Goal: Information Seeking & Learning: Learn about a topic

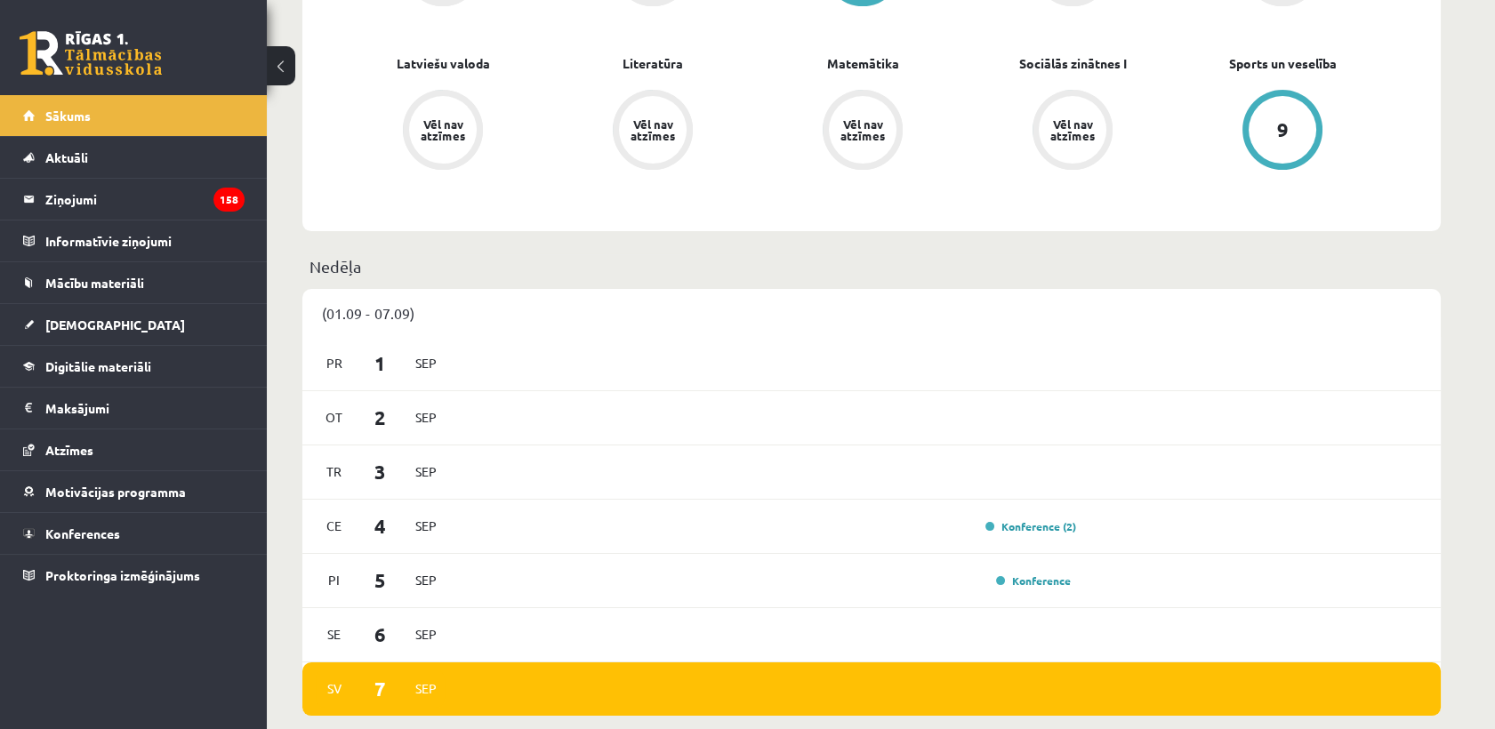
scroll to position [592, 0]
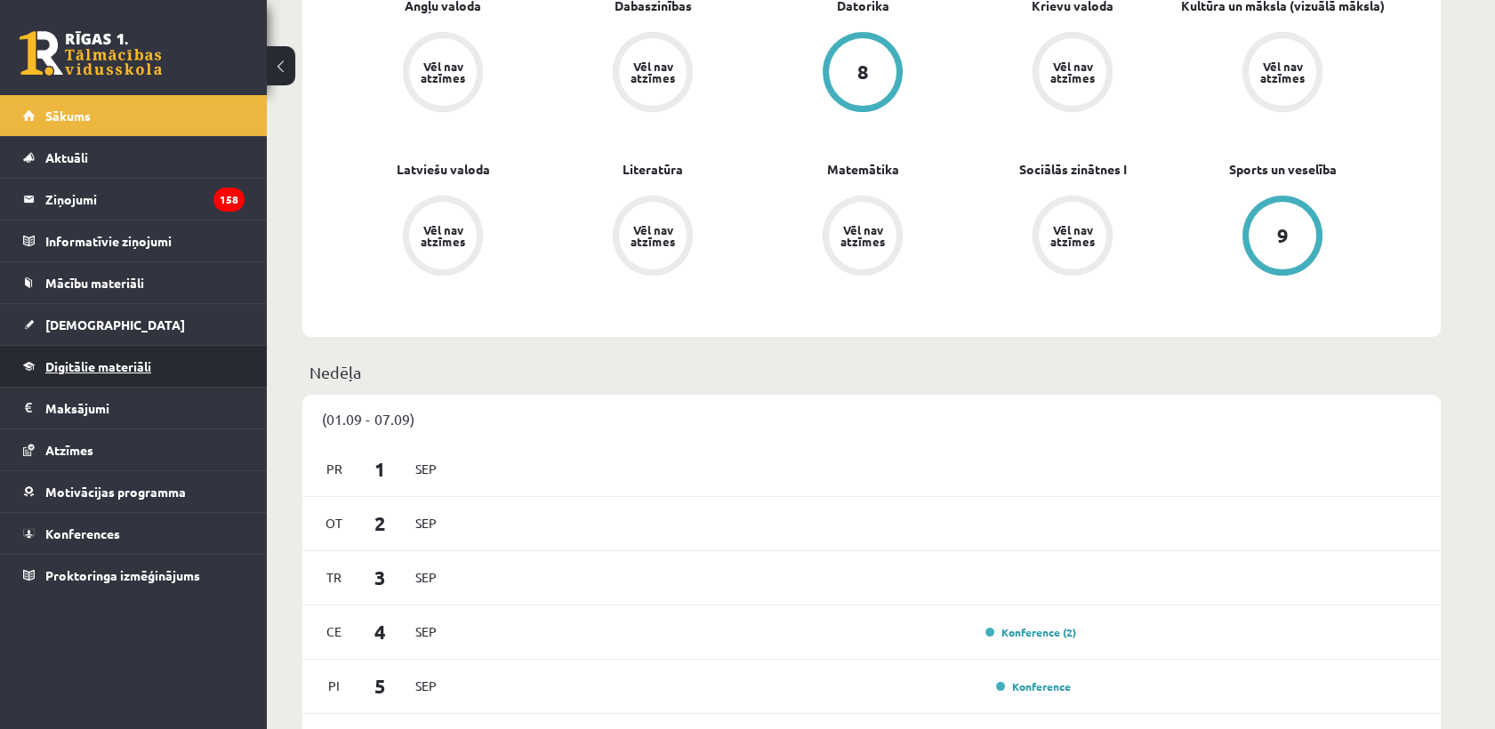
click at [107, 363] on span "Digitālie materiāli" at bounding box center [98, 366] width 106 height 16
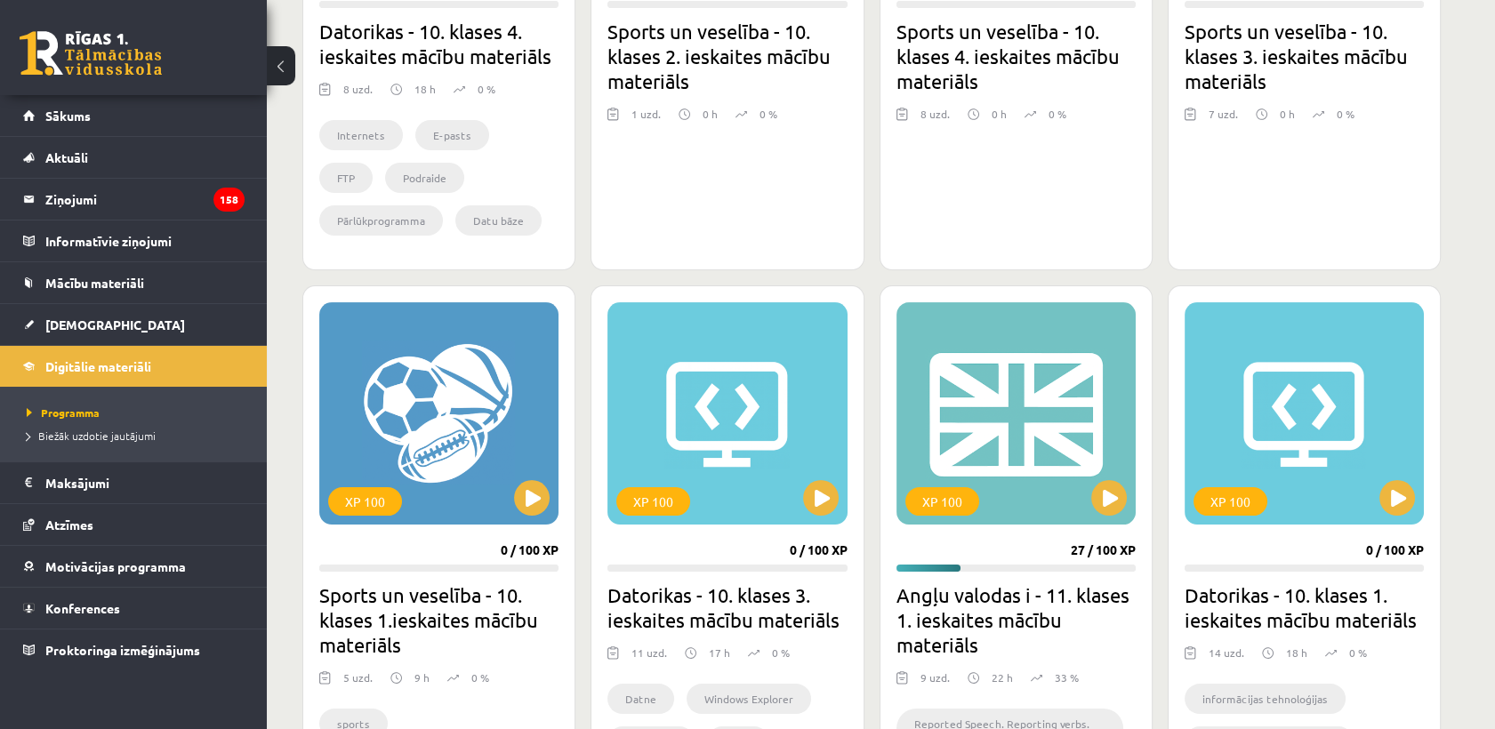
scroll to position [889, 0]
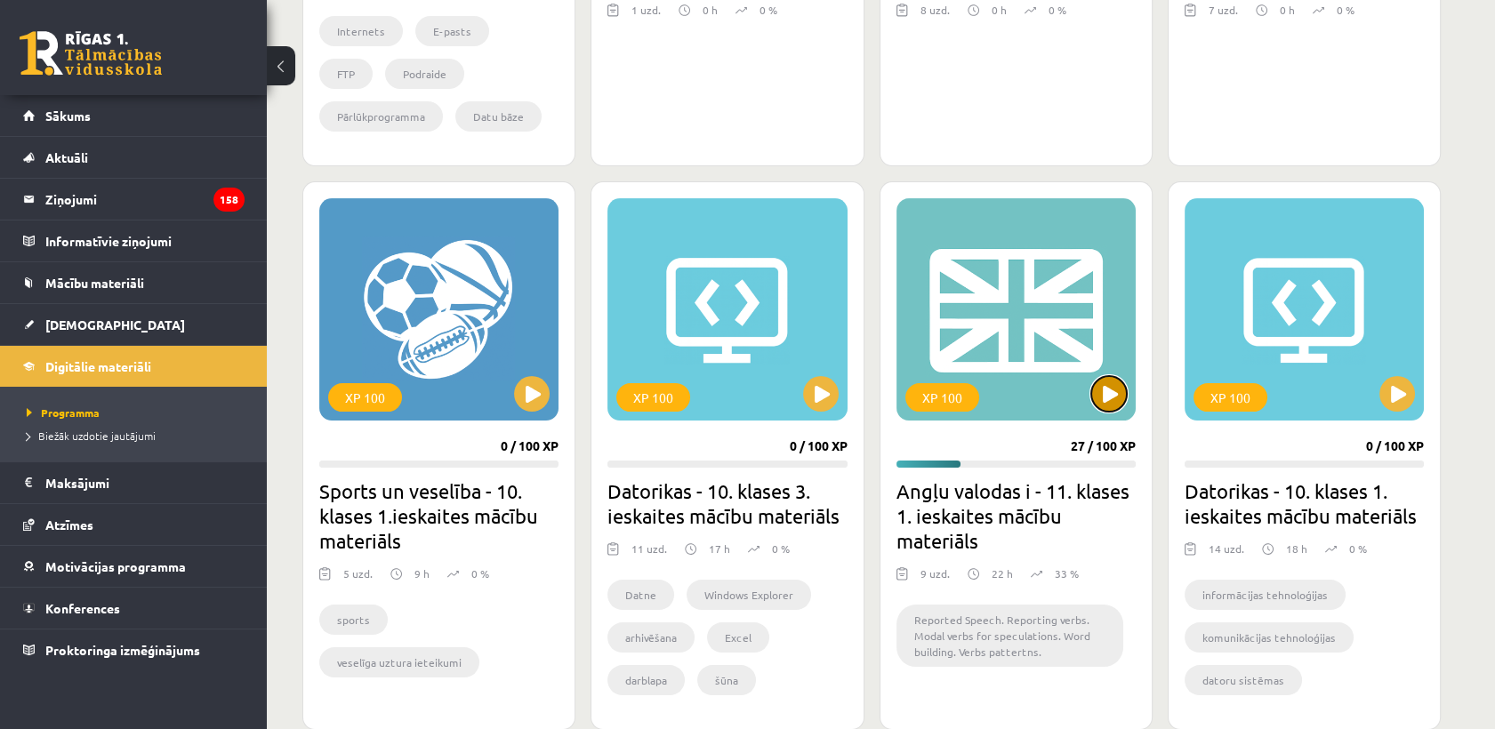
click at [1105, 388] on button at bounding box center [1109, 394] width 36 height 36
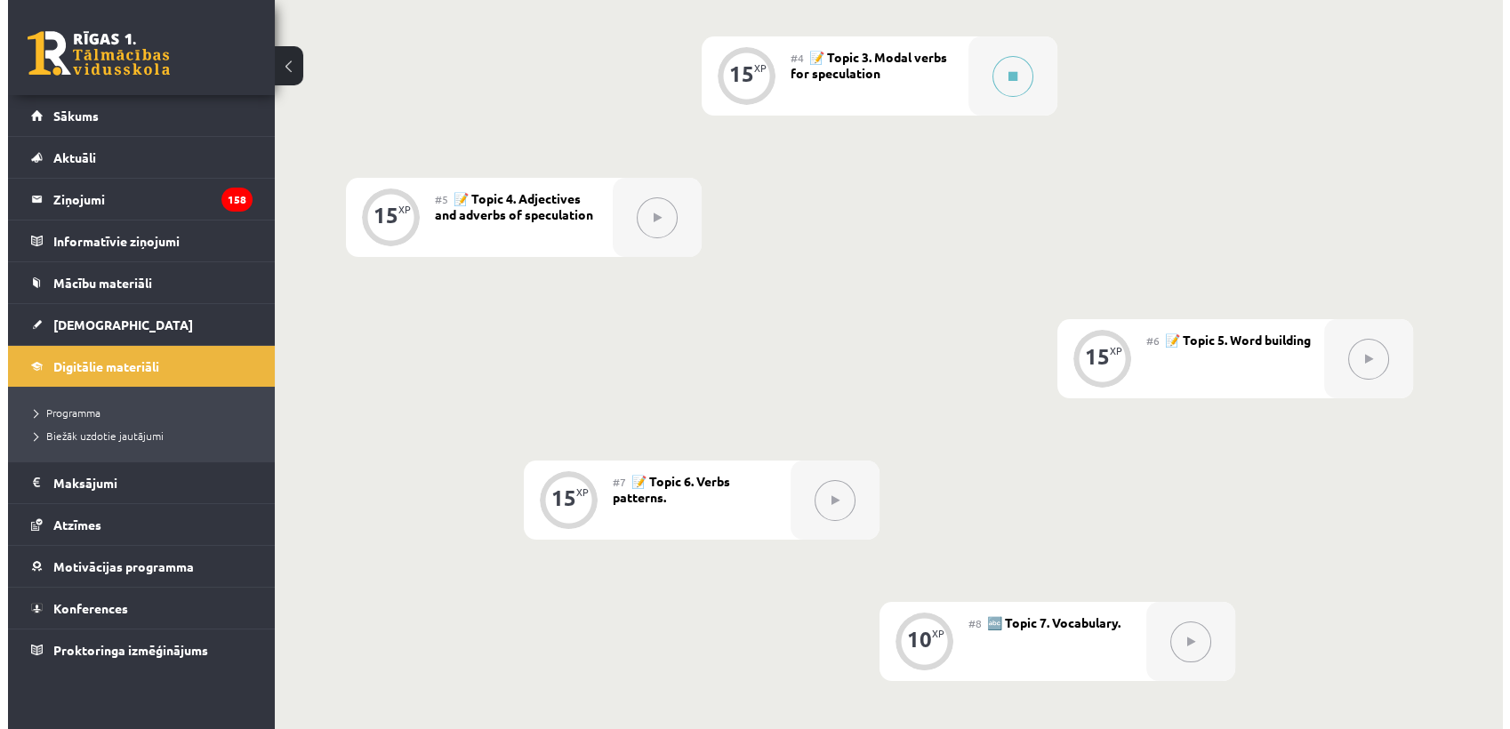
scroll to position [691, 0]
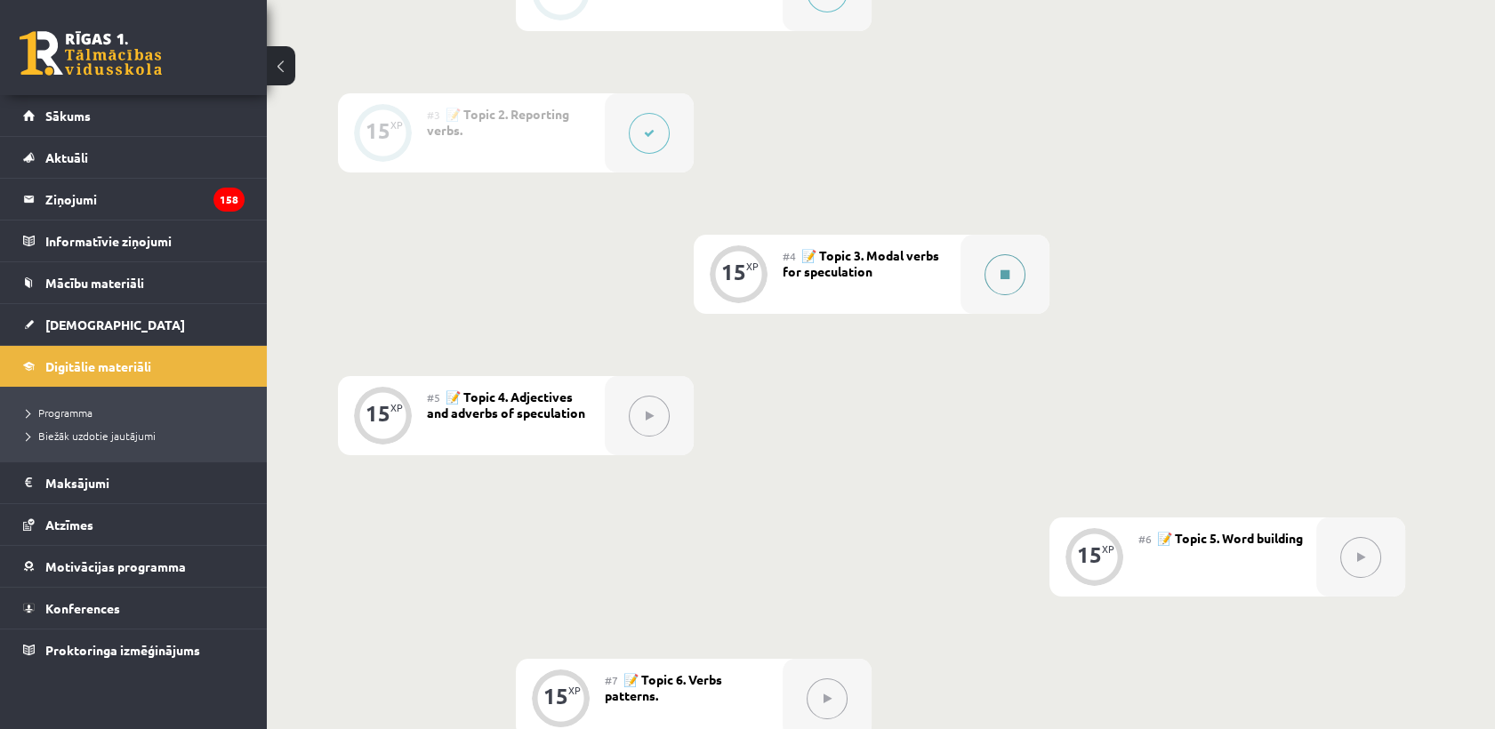
click at [1011, 280] on button at bounding box center [1005, 274] width 41 height 41
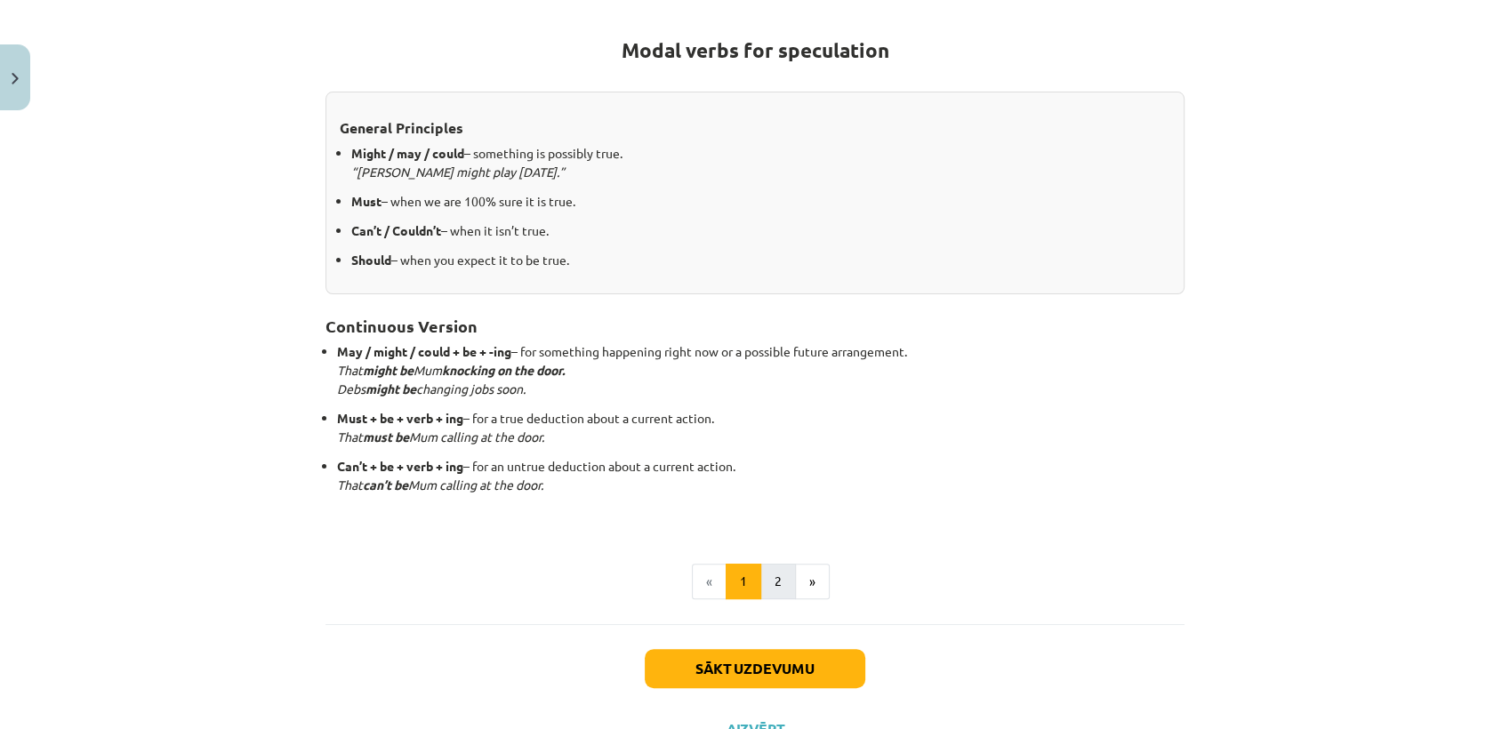
scroll to position [384, 0]
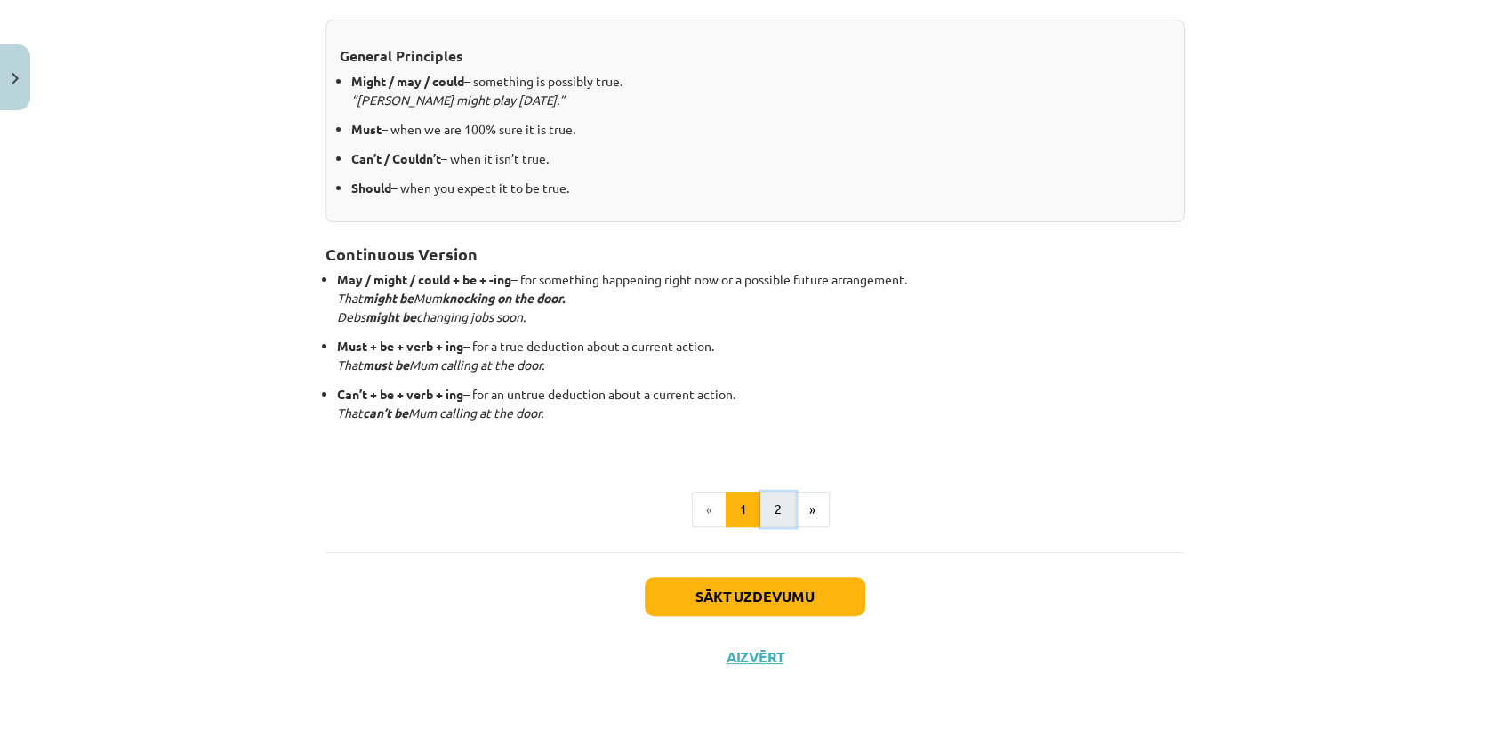
click at [774, 515] on button "2" at bounding box center [778, 510] width 36 height 36
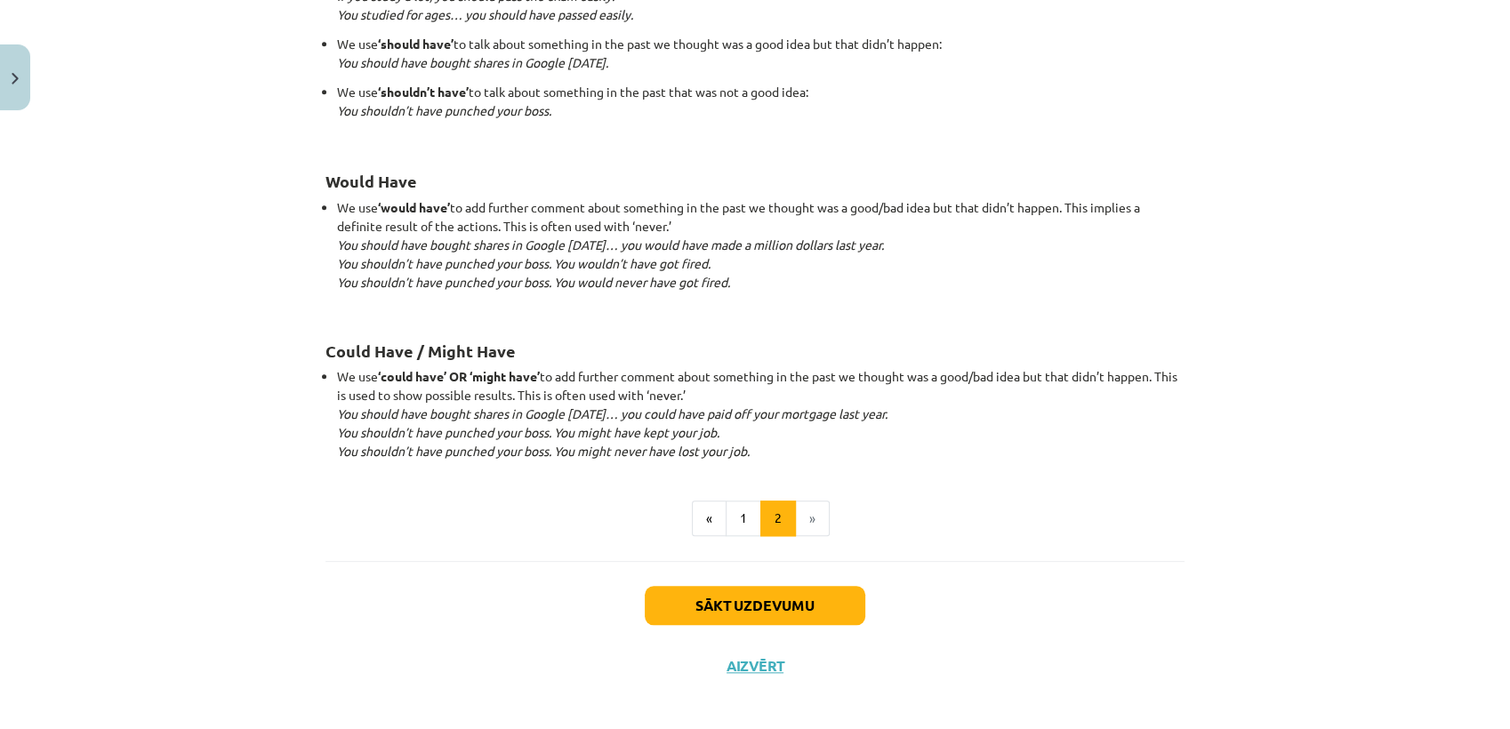
scroll to position [1662, 0]
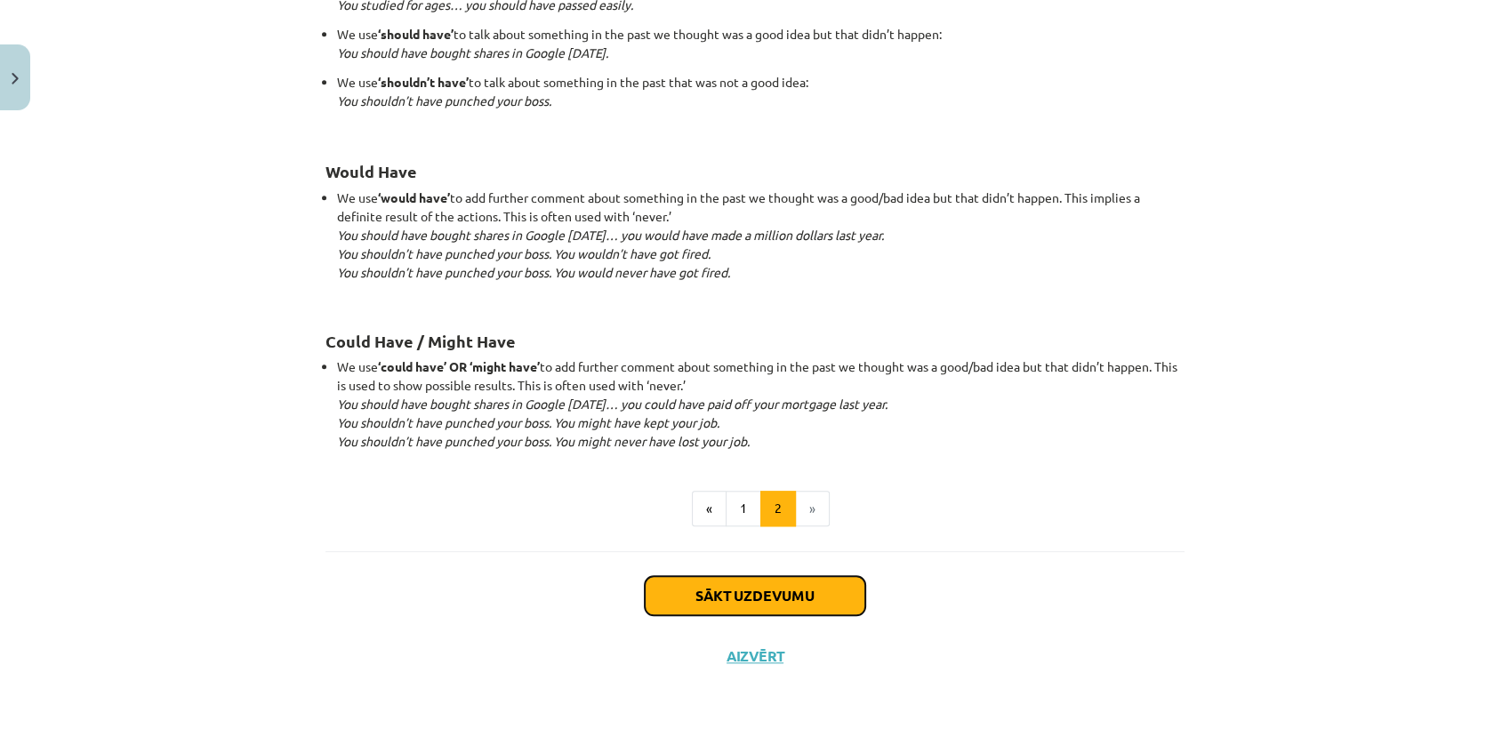
click at [809, 603] on button "Sākt uzdevumu" at bounding box center [755, 595] width 221 height 39
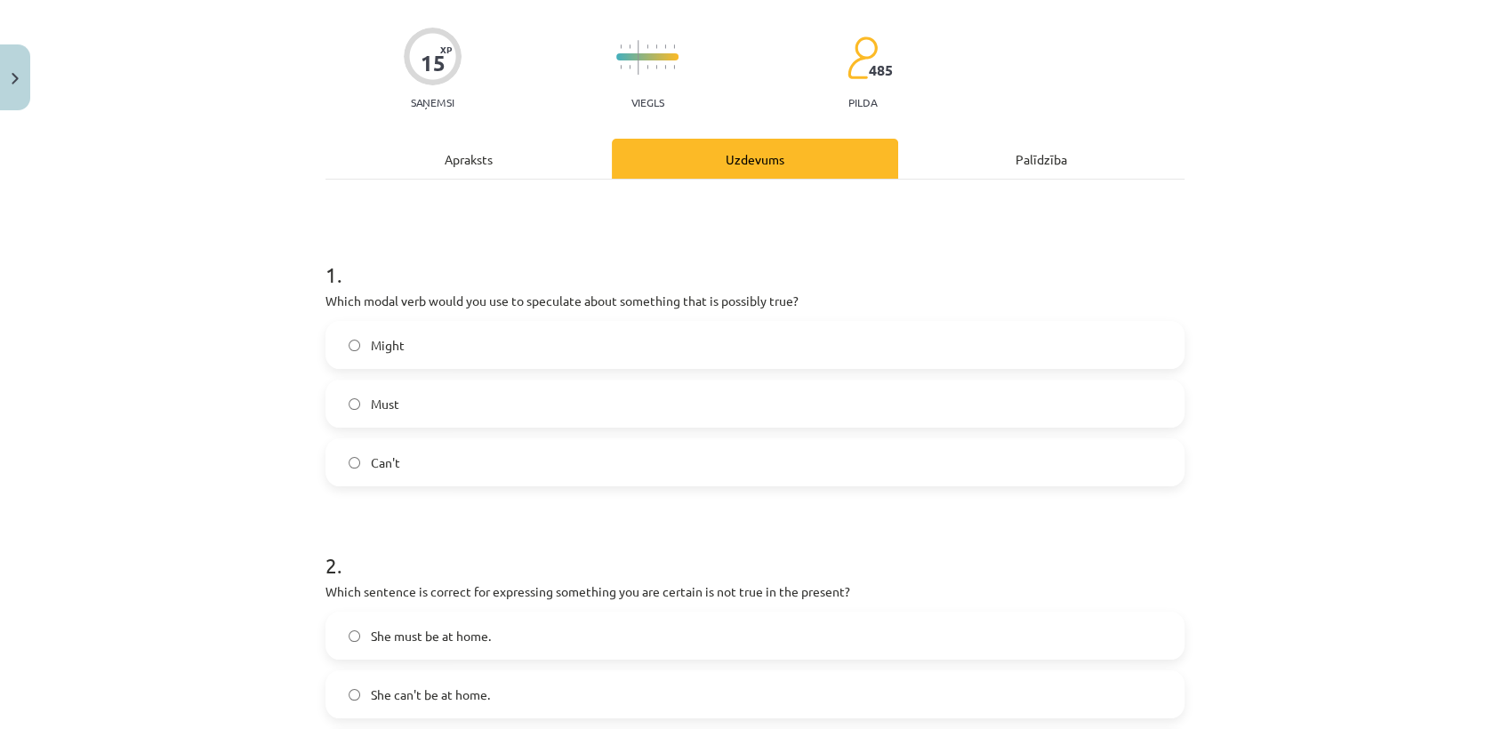
scroll to position [44, 0]
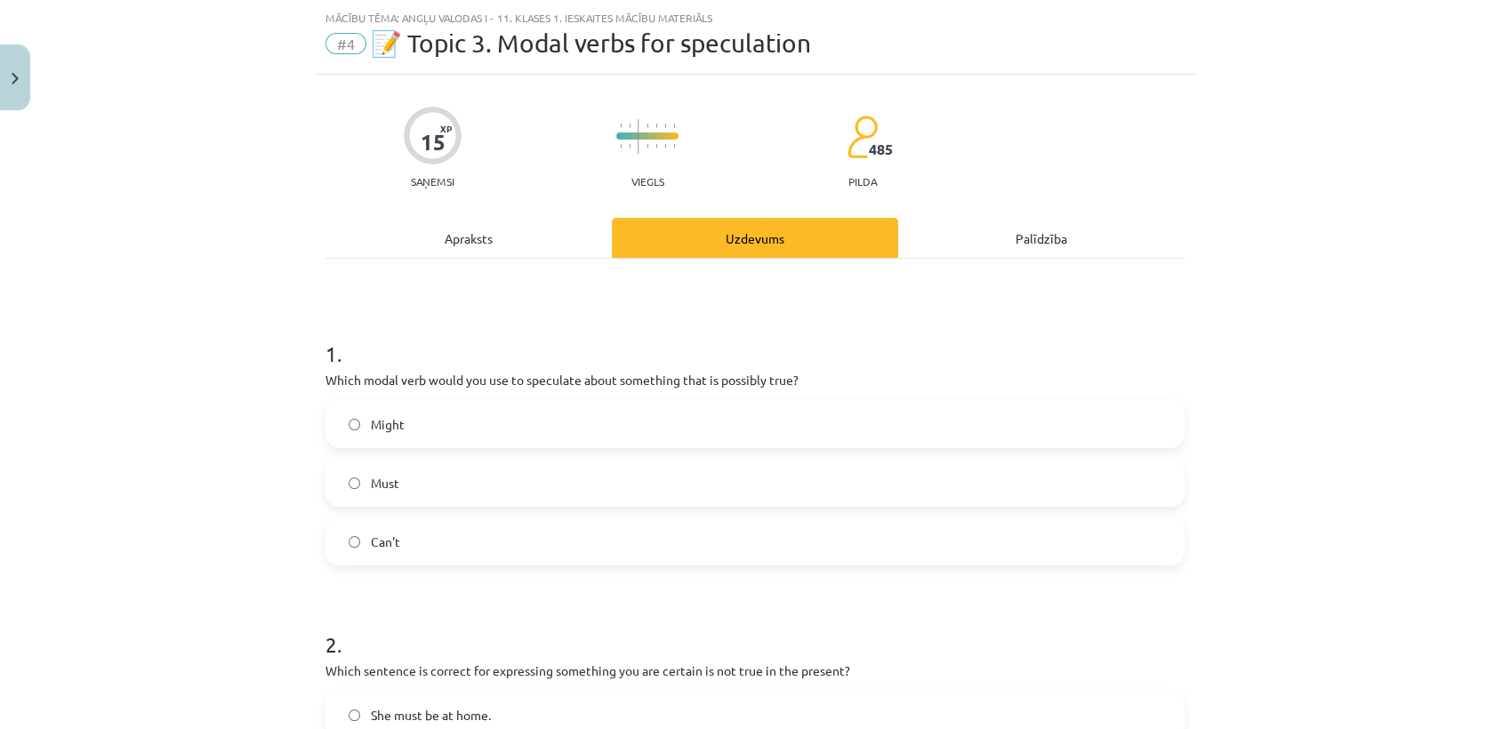
click at [414, 421] on label "Might" at bounding box center [755, 424] width 856 height 44
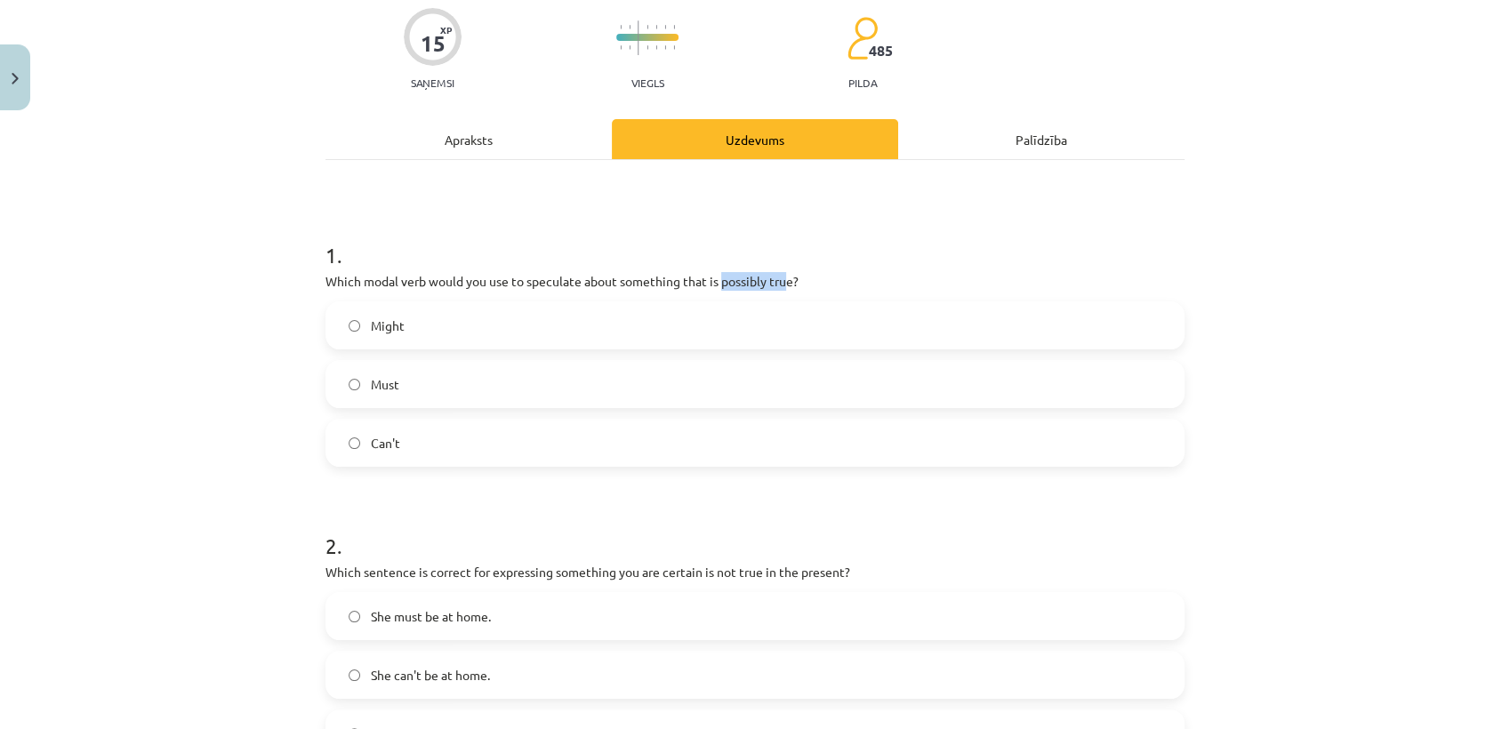
drag, startPoint x: 713, startPoint y: 280, endPoint x: 784, endPoint y: 285, distance: 70.4
click at [784, 285] on p "Which modal verb would you use to speculate about something that is possibly tr…" at bounding box center [755, 281] width 859 height 19
click at [829, 268] on div "1 . Which modal verb would you use to speculate about something that is possibl…" at bounding box center [755, 339] width 859 height 255
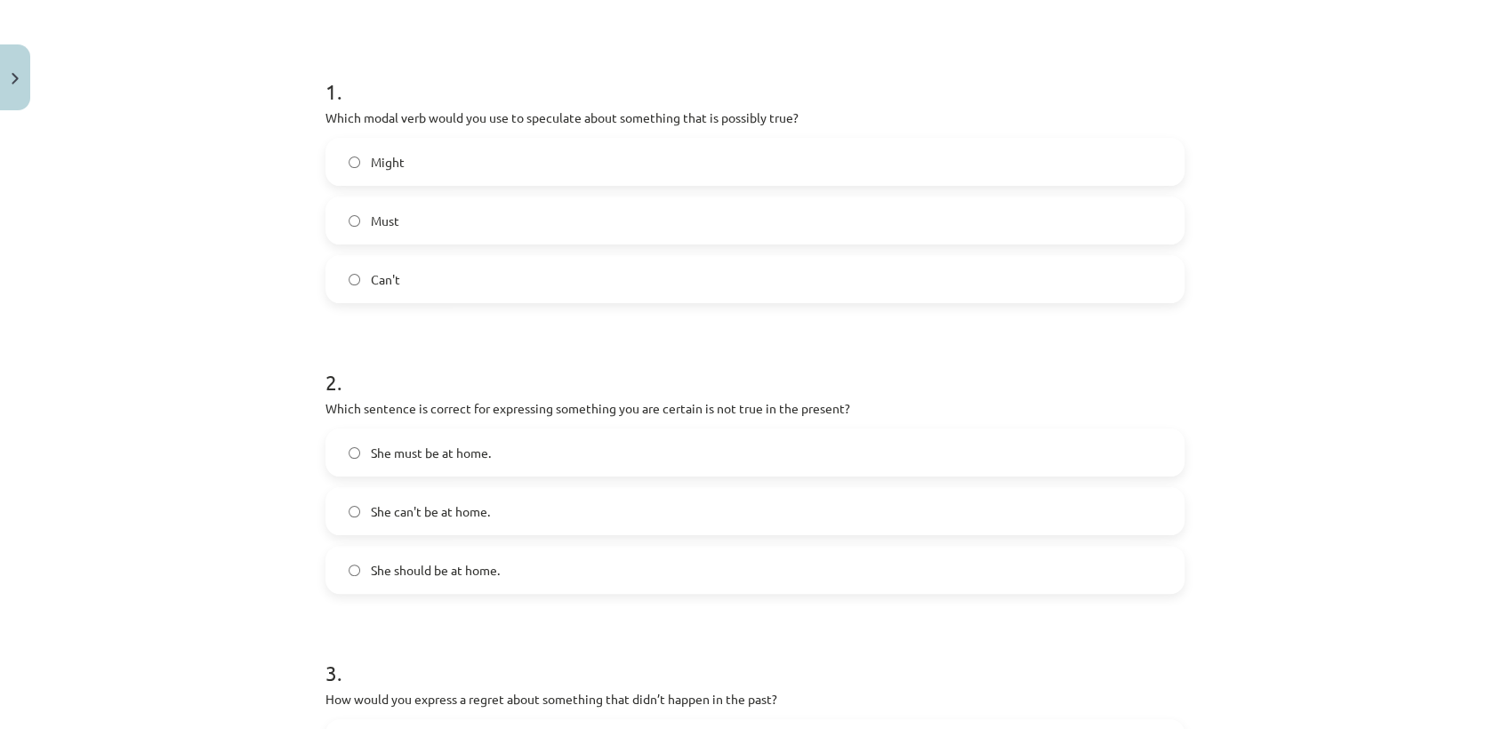
scroll to position [341, 0]
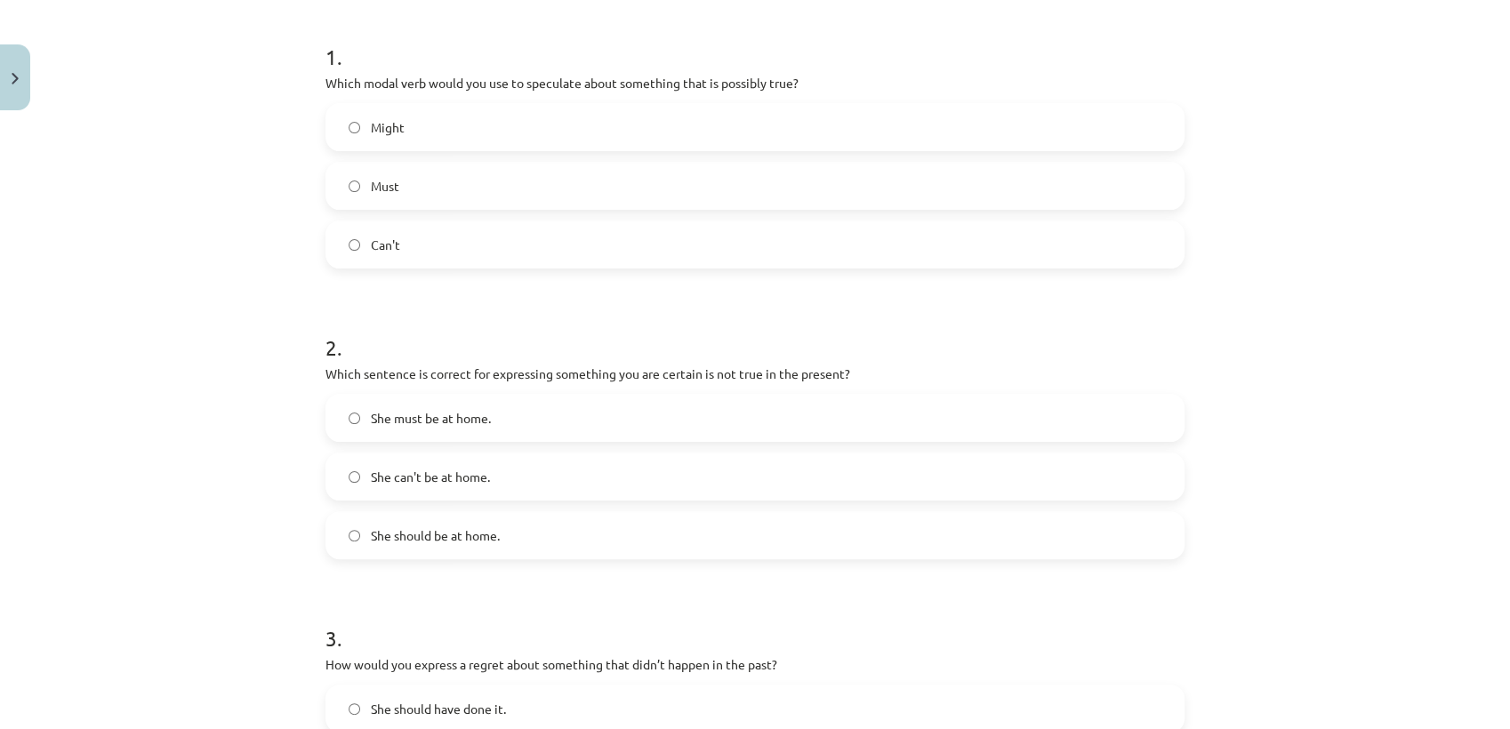
click at [456, 548] on label "She should be at home." at bounding box center [755, 535] width 856 height 44
click at [499, 487] on label "She can't be at home." at bounding box center [755, 476] width 856 height 44
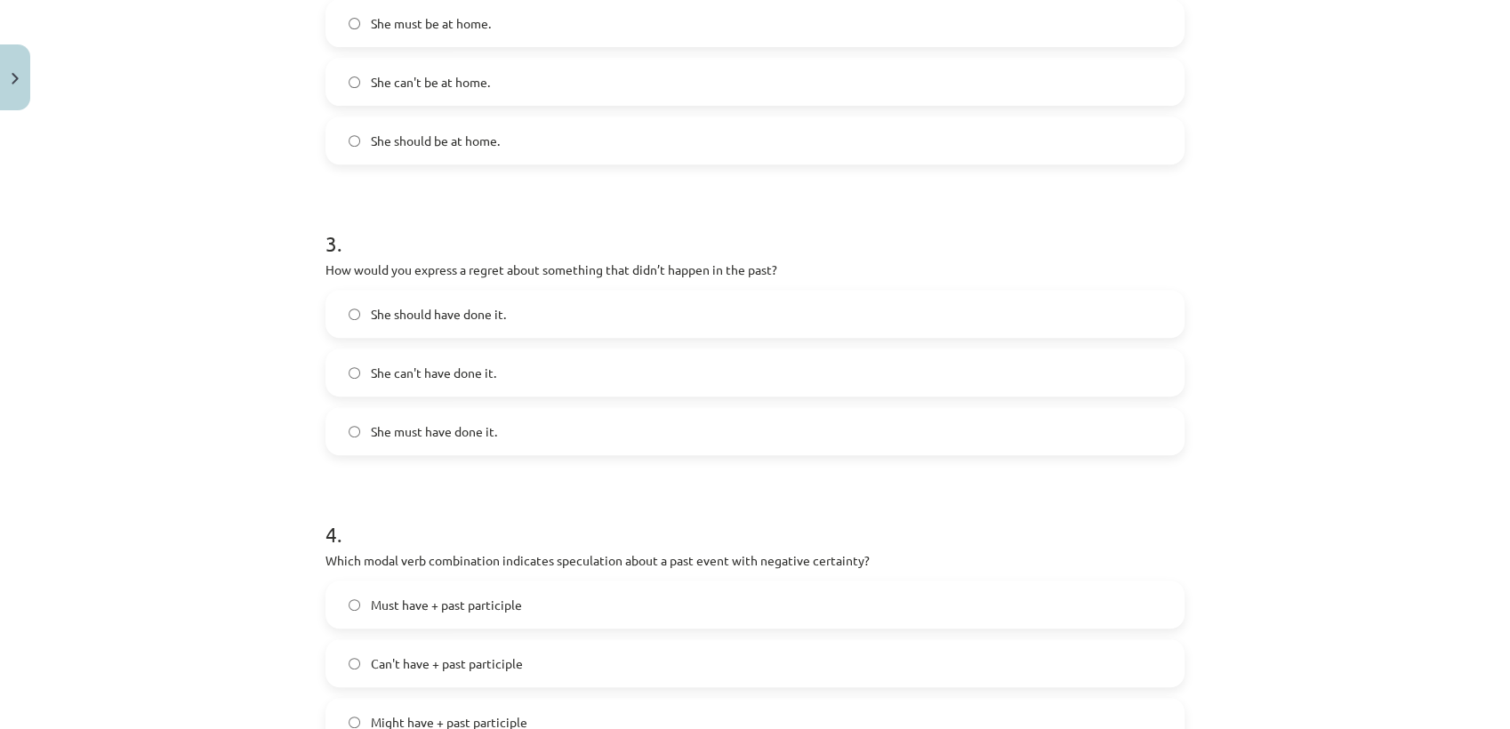
scroll to position [834, 0]
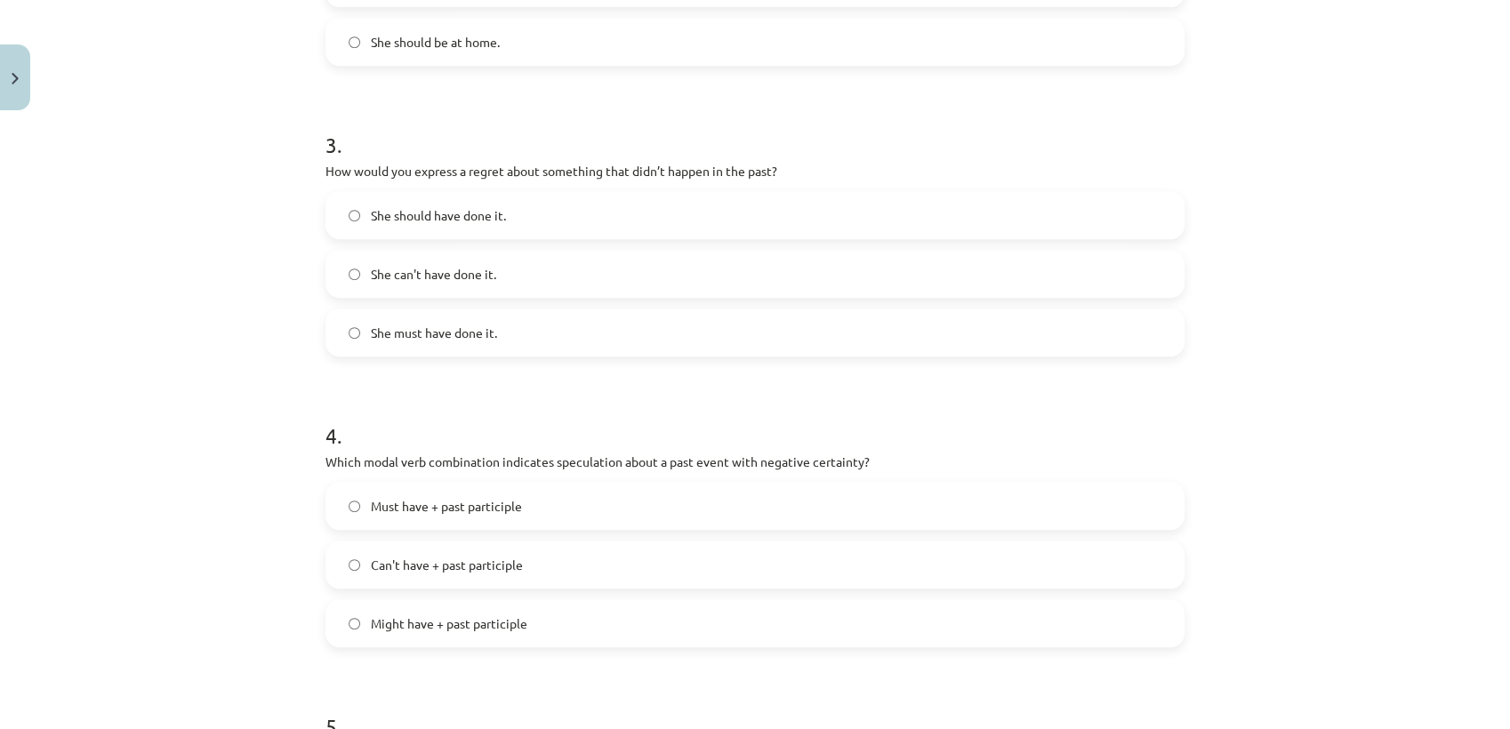
click at [455, 277] on span "She can't have done it." at bounding box center [433, 274] width 125 height 19
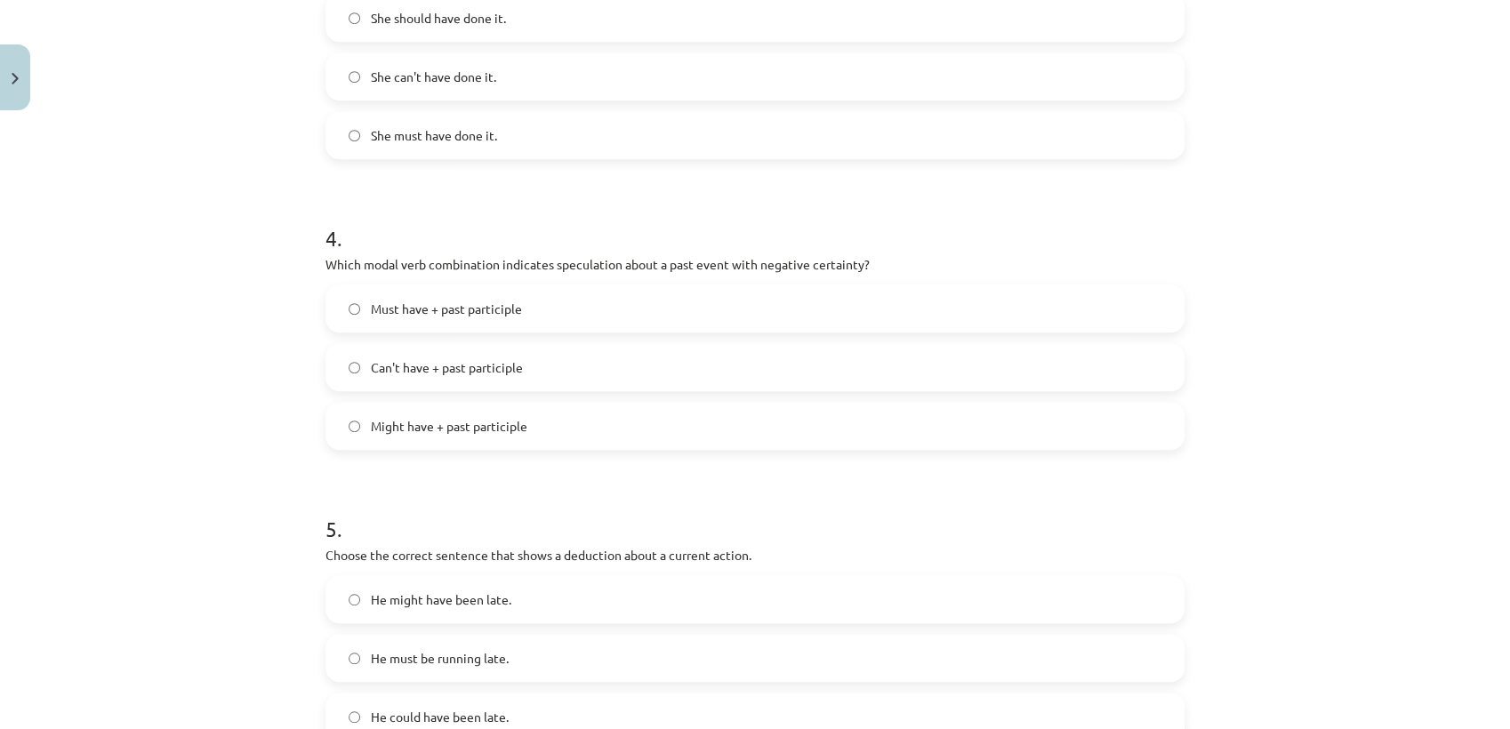
scroll to position [1131, 0]
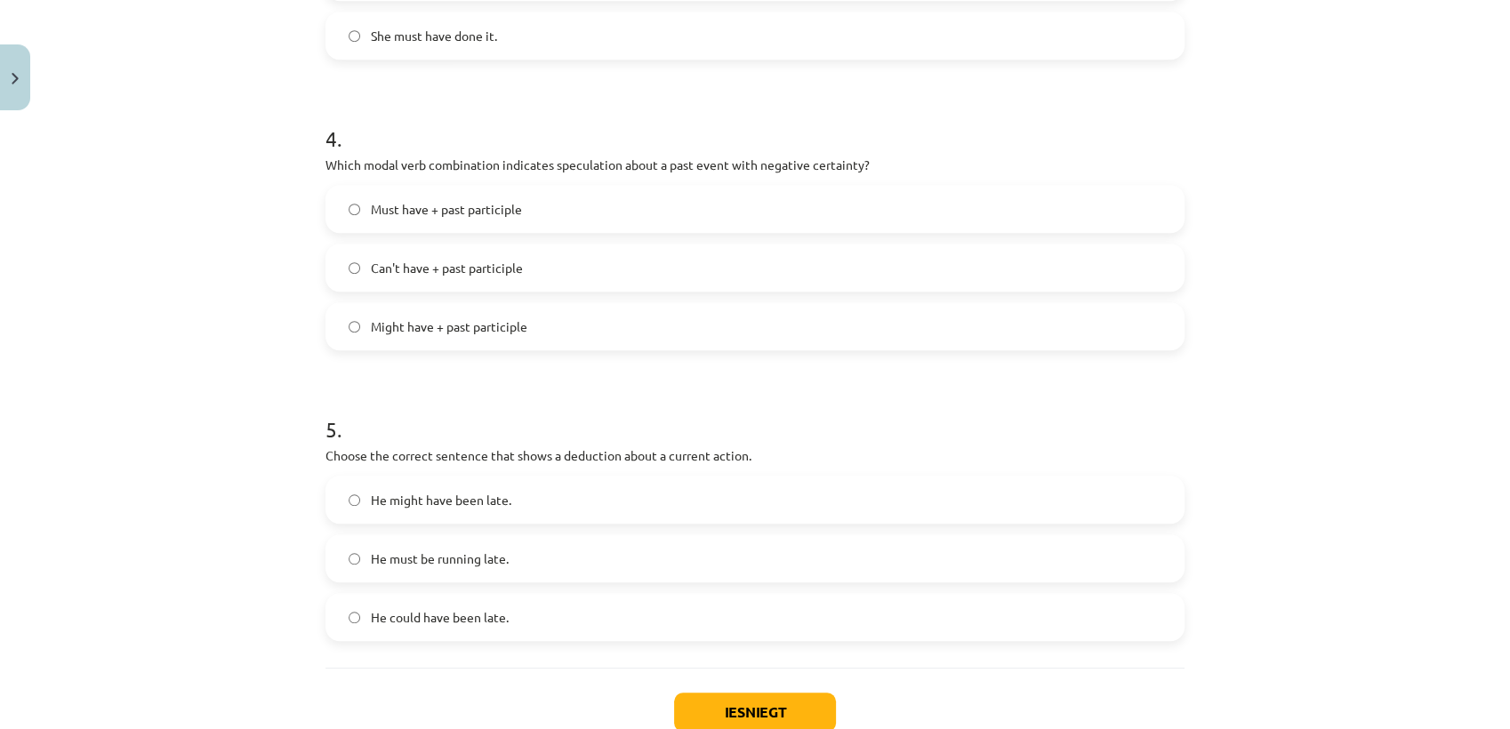
click at [478, 214] on span "Must have + past participle" at bounding box center [446, 209] width 151 height 19
click at [478, 277] on label "Can't have + past participle" at bounding box center [755, 267] width 856 height 44
click at [488, 335] on label "Might have + past participle" at bounding box center [755, 326] width 856 height 44
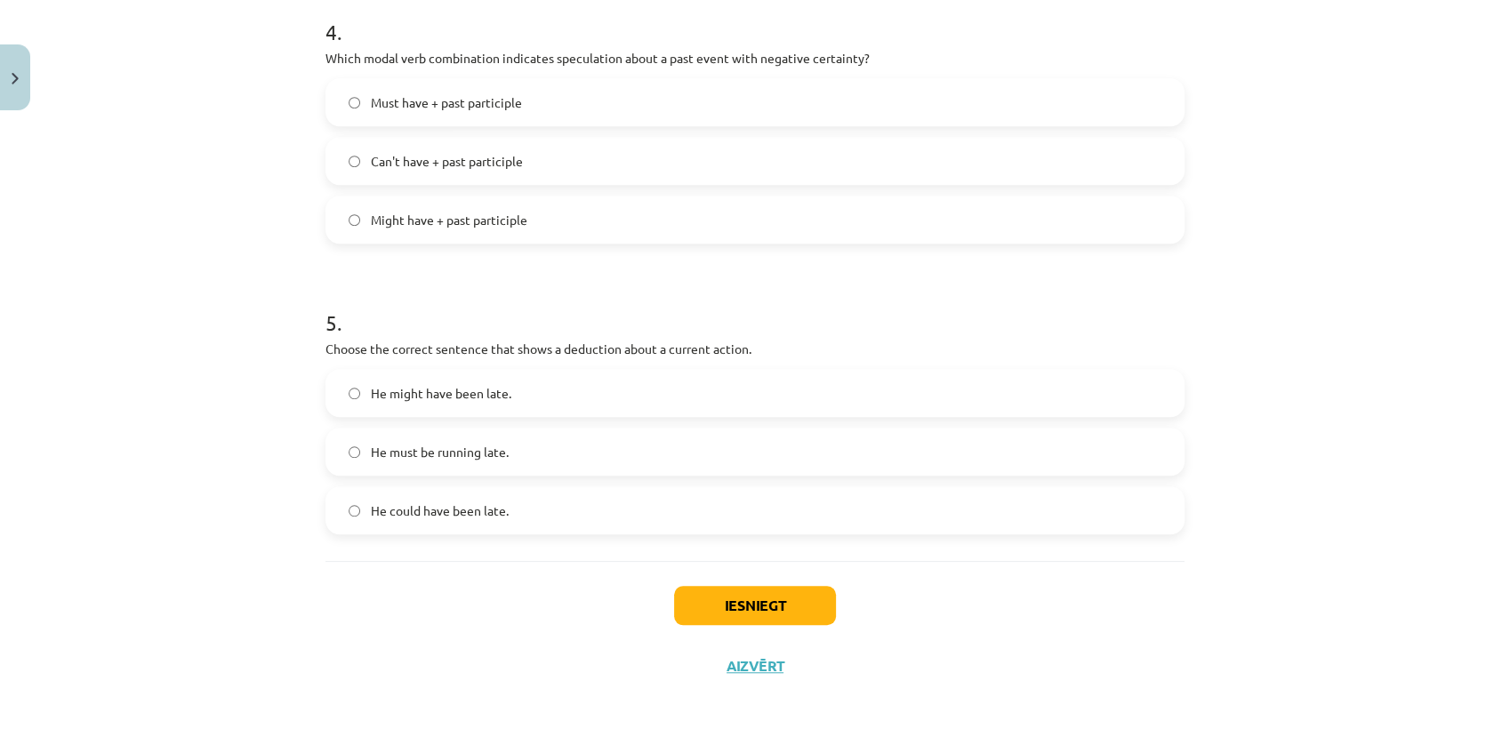
scroll to position [1249, 0]
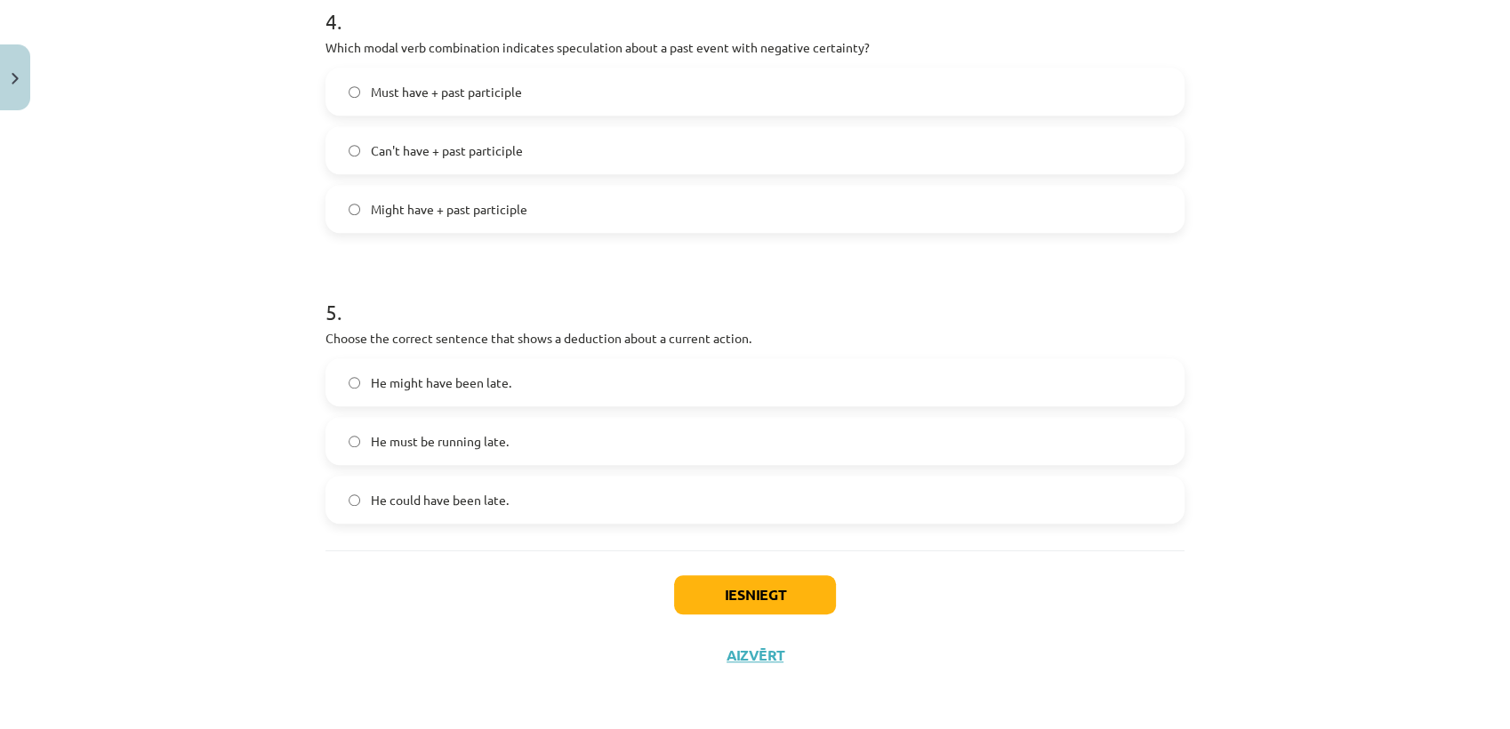
click at [478, 448] on span "He must be running late." at bounding box center [440, 441] width 138 height 19
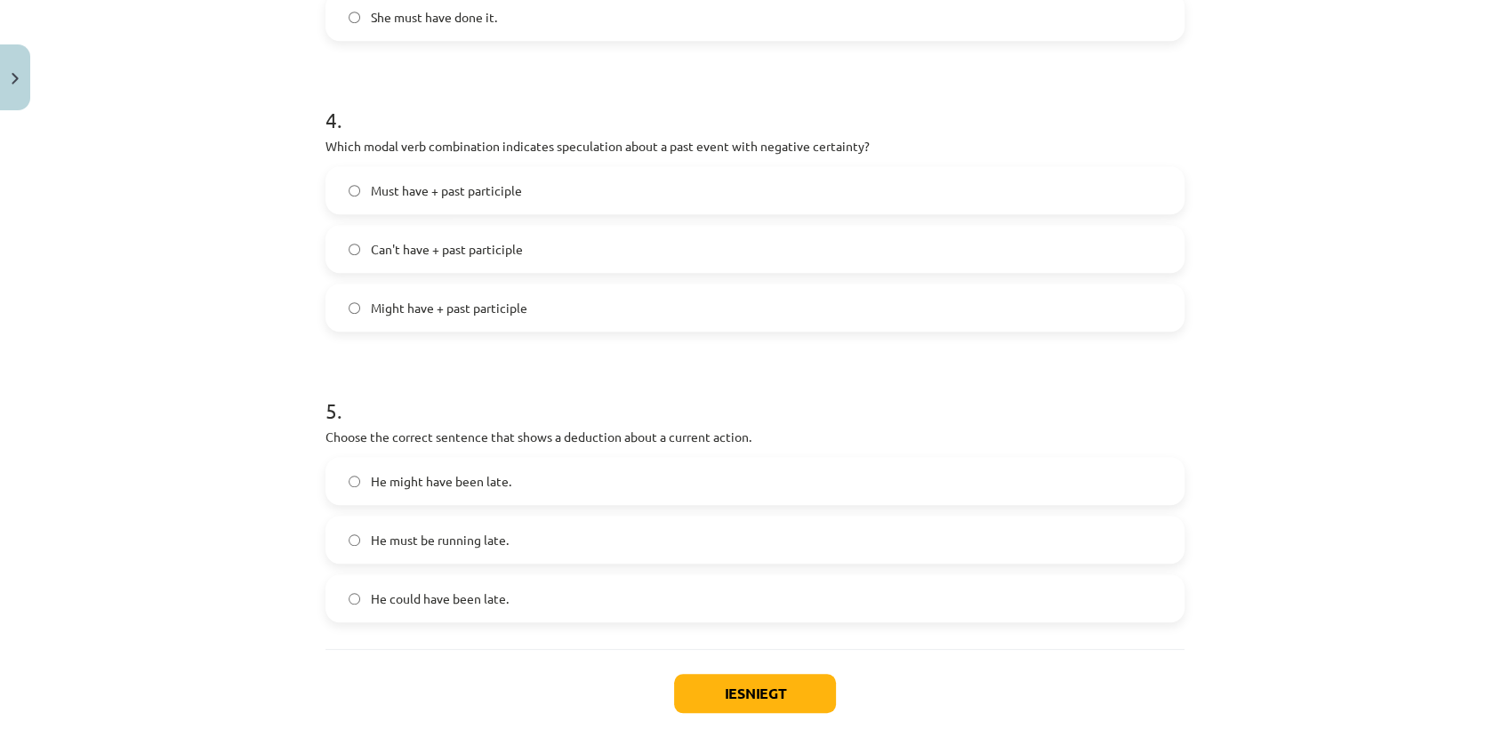
click at [465, 255] on span "Can't have + past participle" at bounding box center [447, 249] width 152 height 19
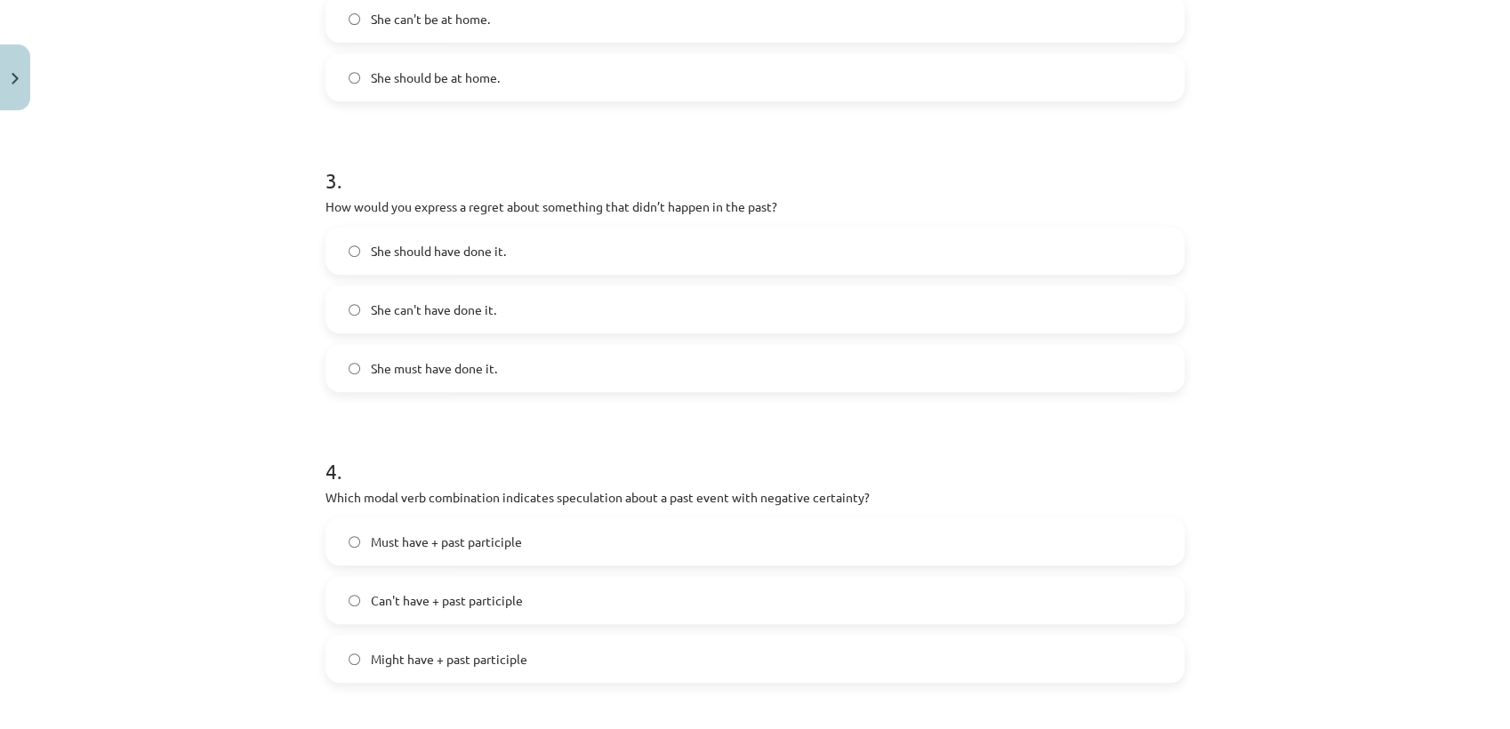
scroll to position [754, 0]
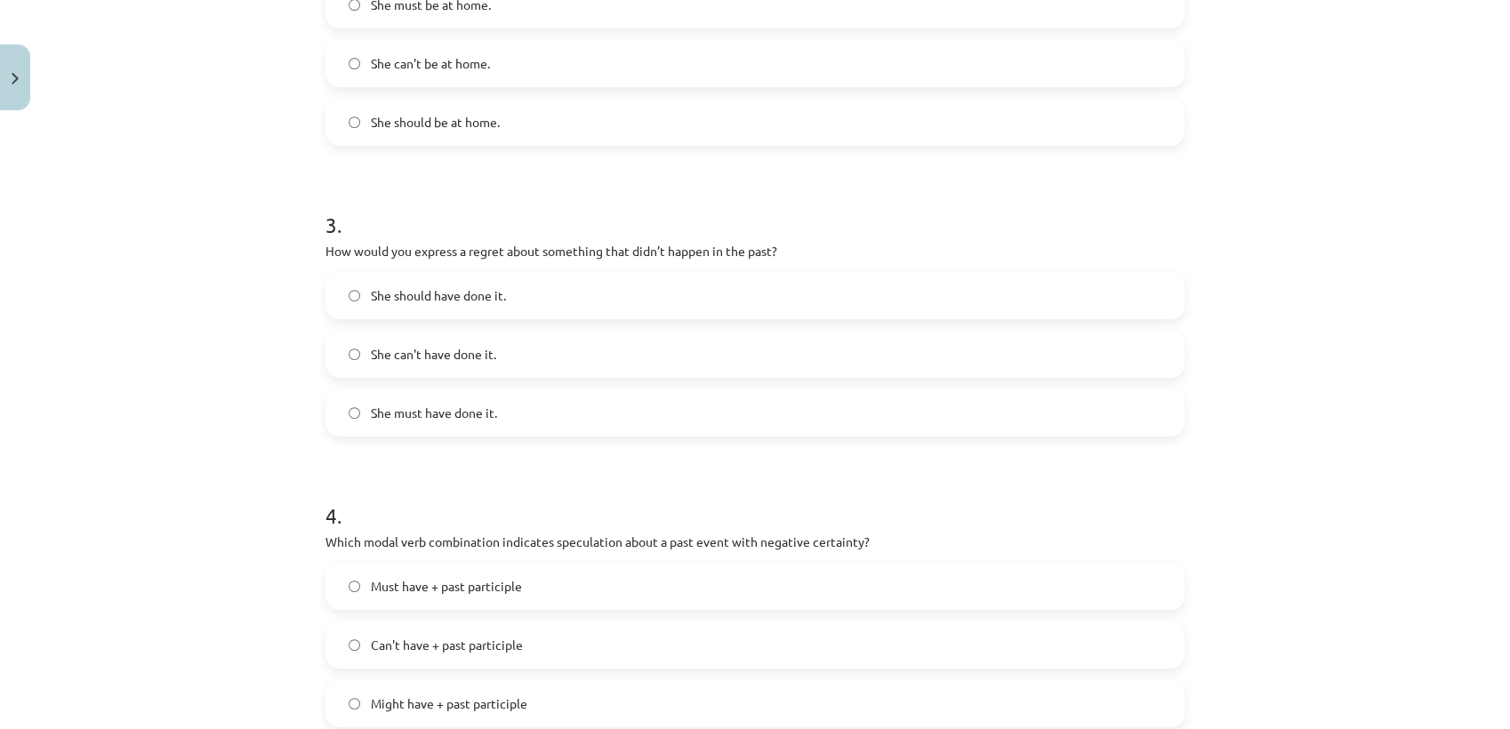
click at [496, 302] on span "She should have done it." at bounding box center [438, 295] width 135 height 19
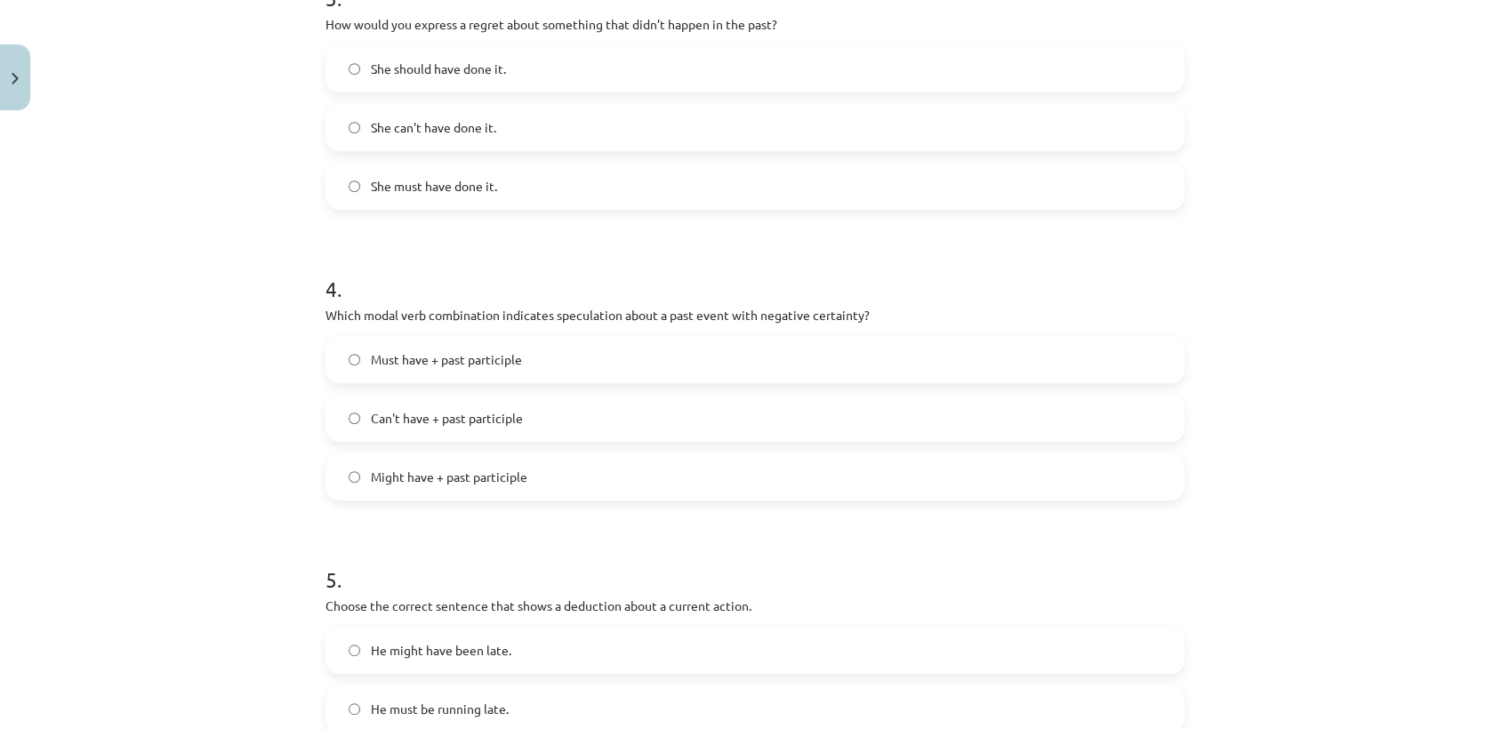
scroll to position [854, 0]
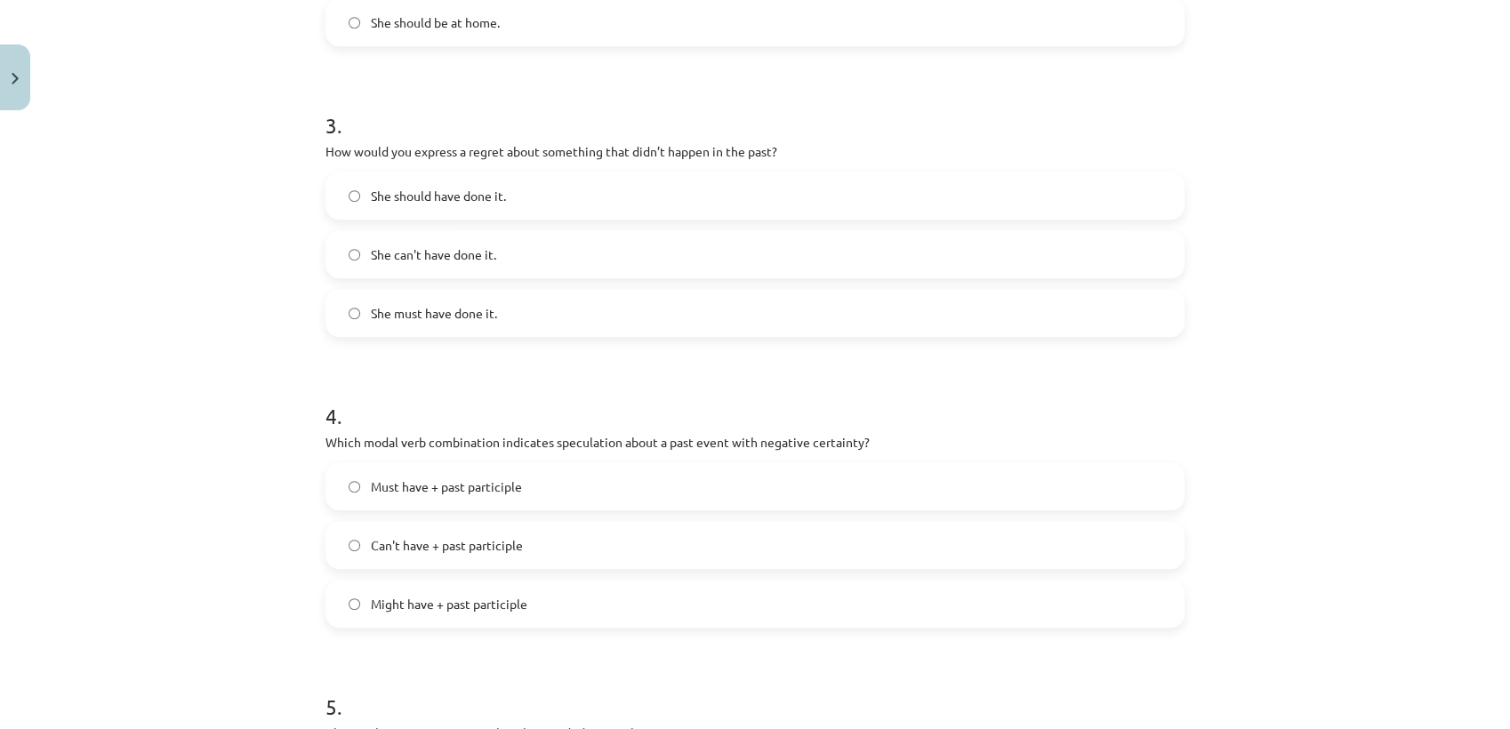
click at [578, 315] on label "She must have done it." at bounding box center [755, 313] width 856 height 44
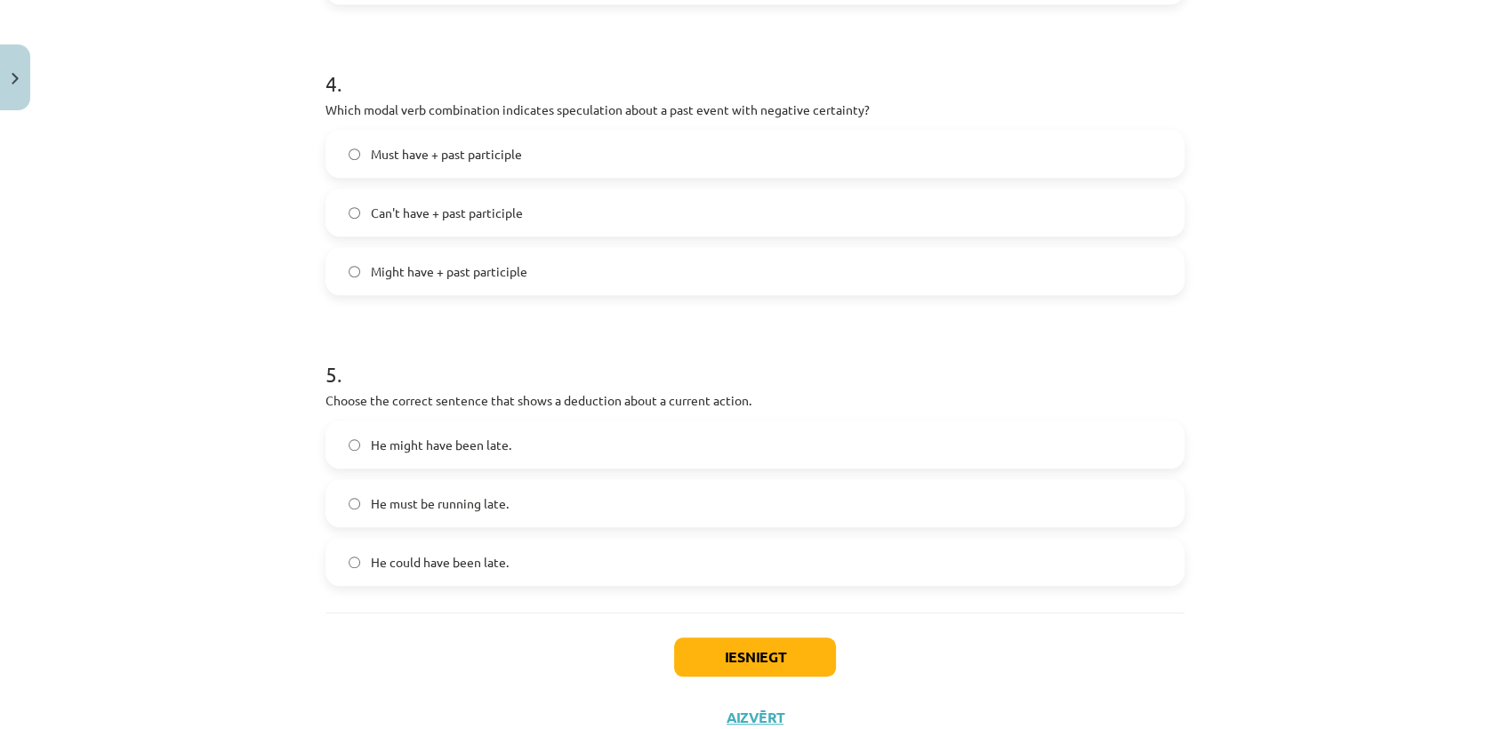
scroll to position [1249, 0]
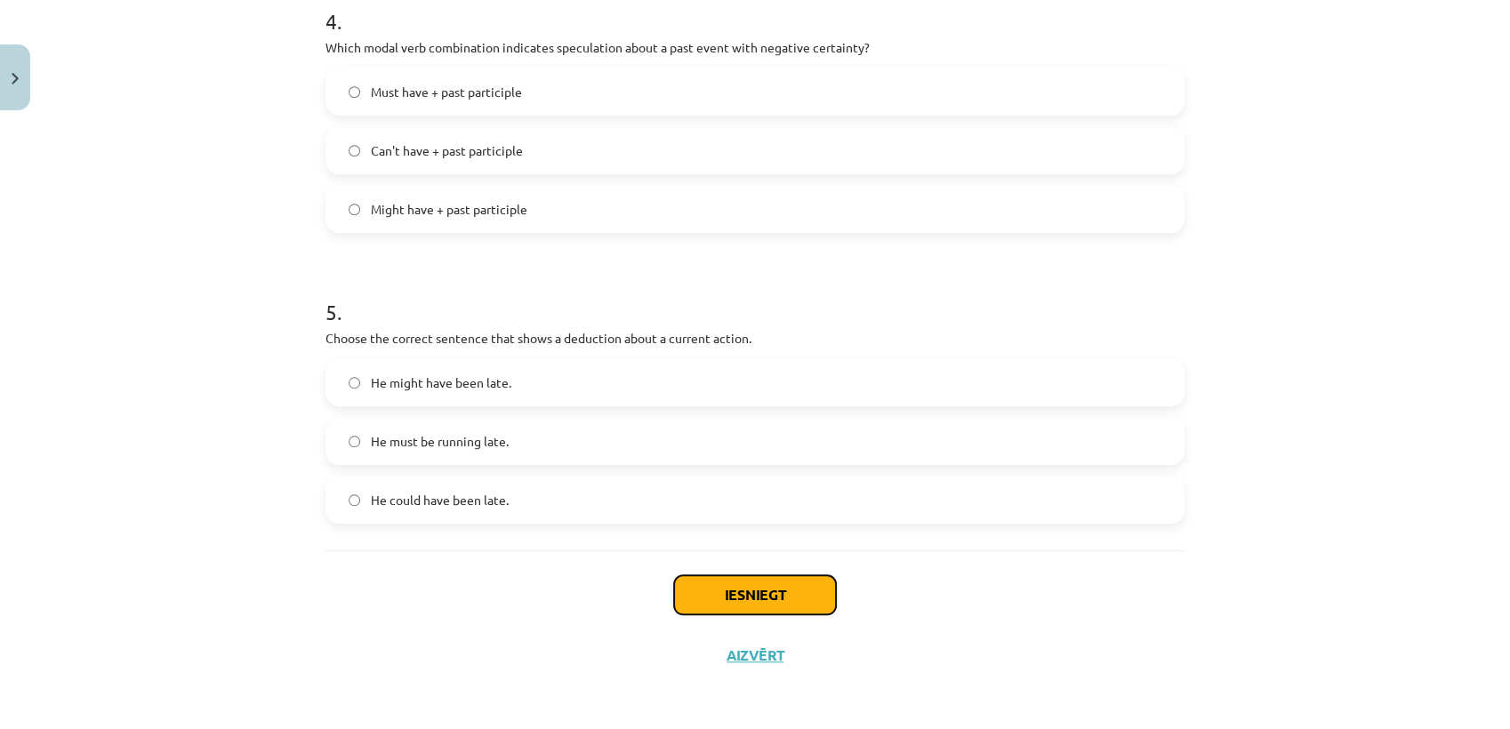
click at [730, 587] on button "Iesniegt" at bounding box center [755, 594] width 162 height 39
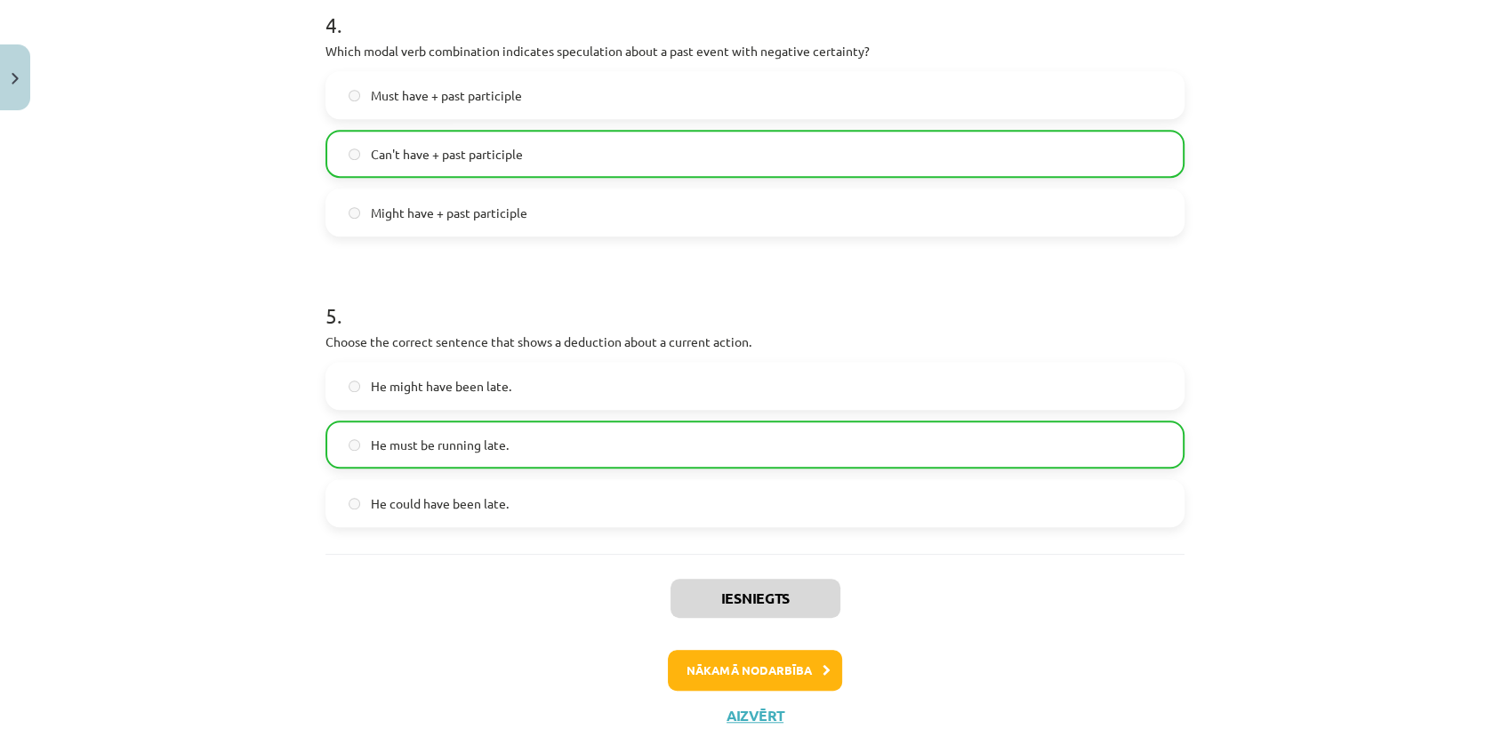
scroll to position [1305, 0]
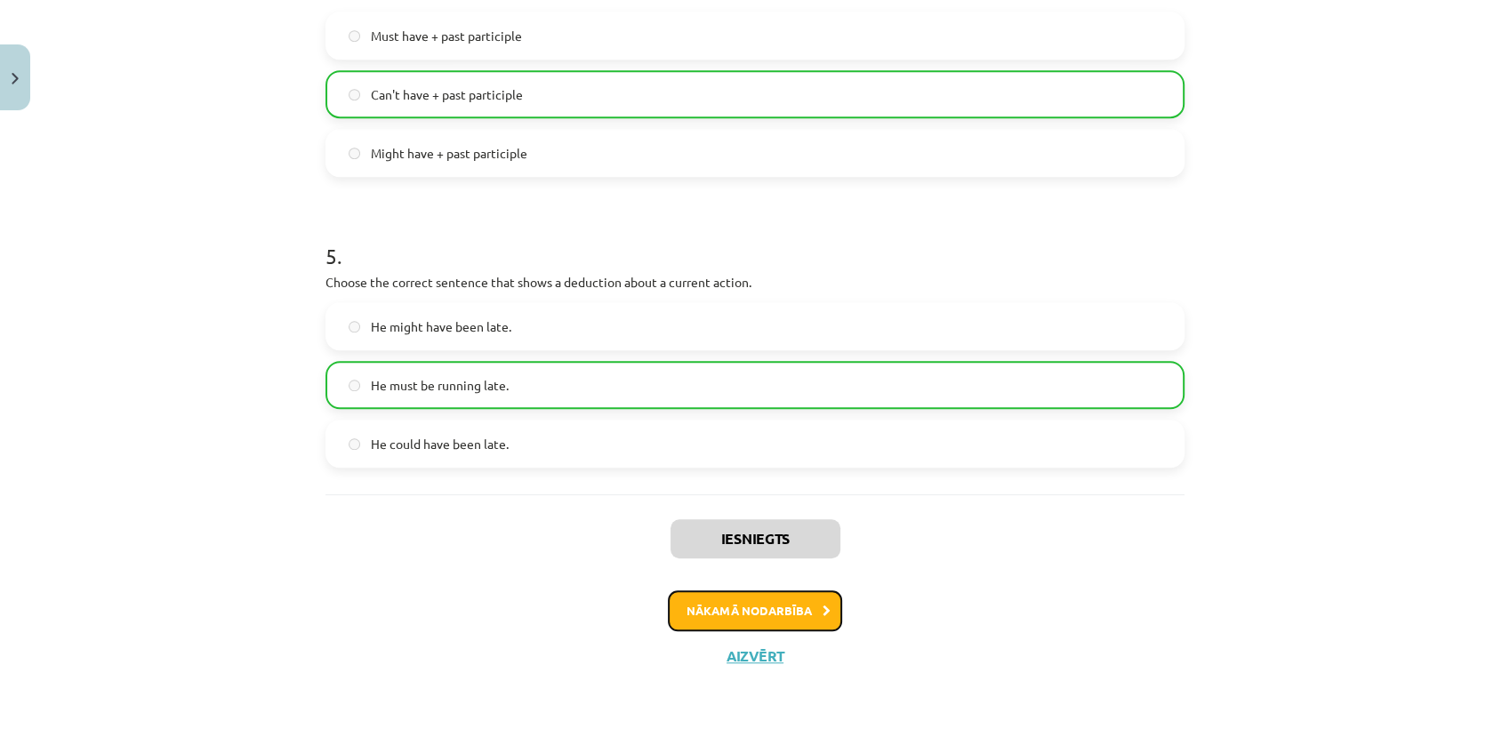
click at [790, 607] on button "Nākamā nodarbība" at bounding box center [755, 611] width 174 height 41
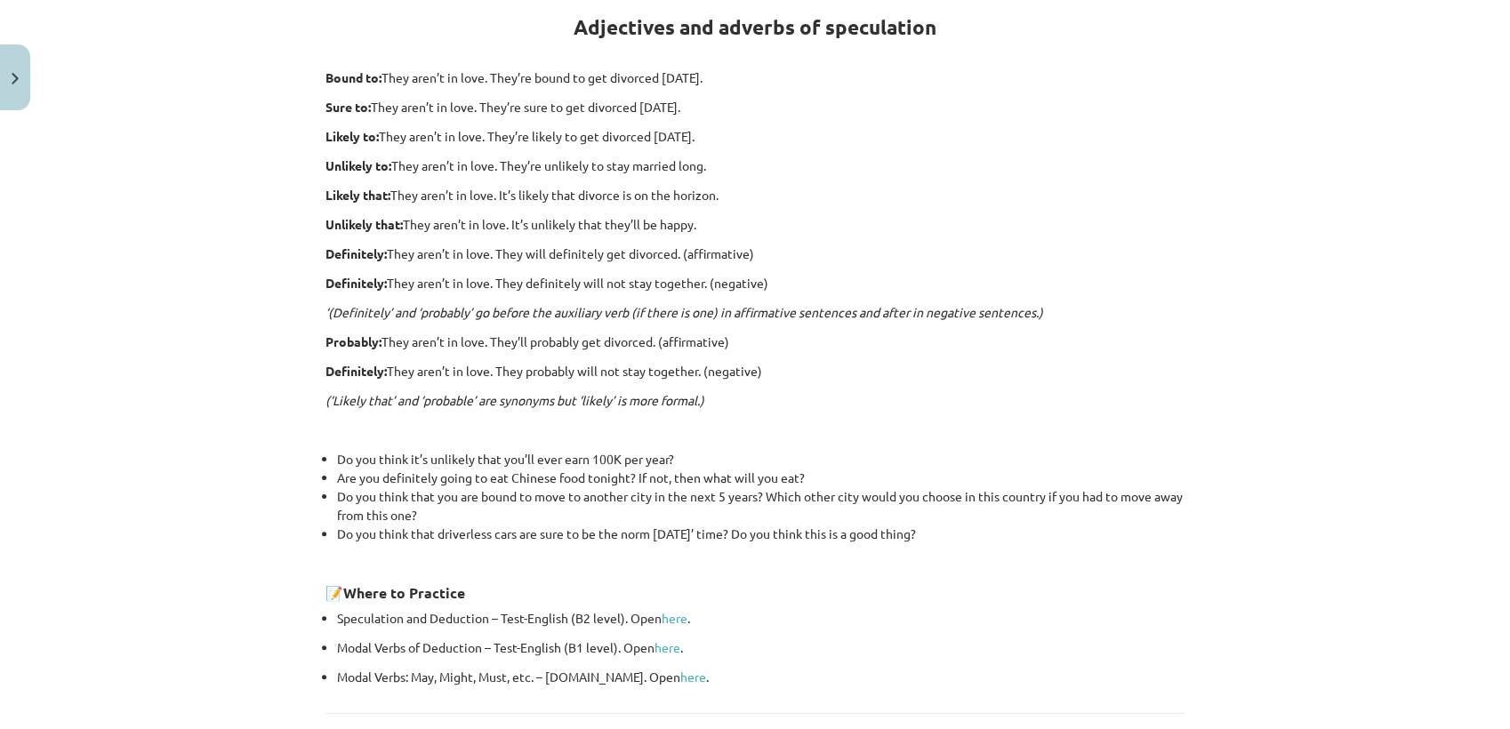
scroll to position [496, 0]
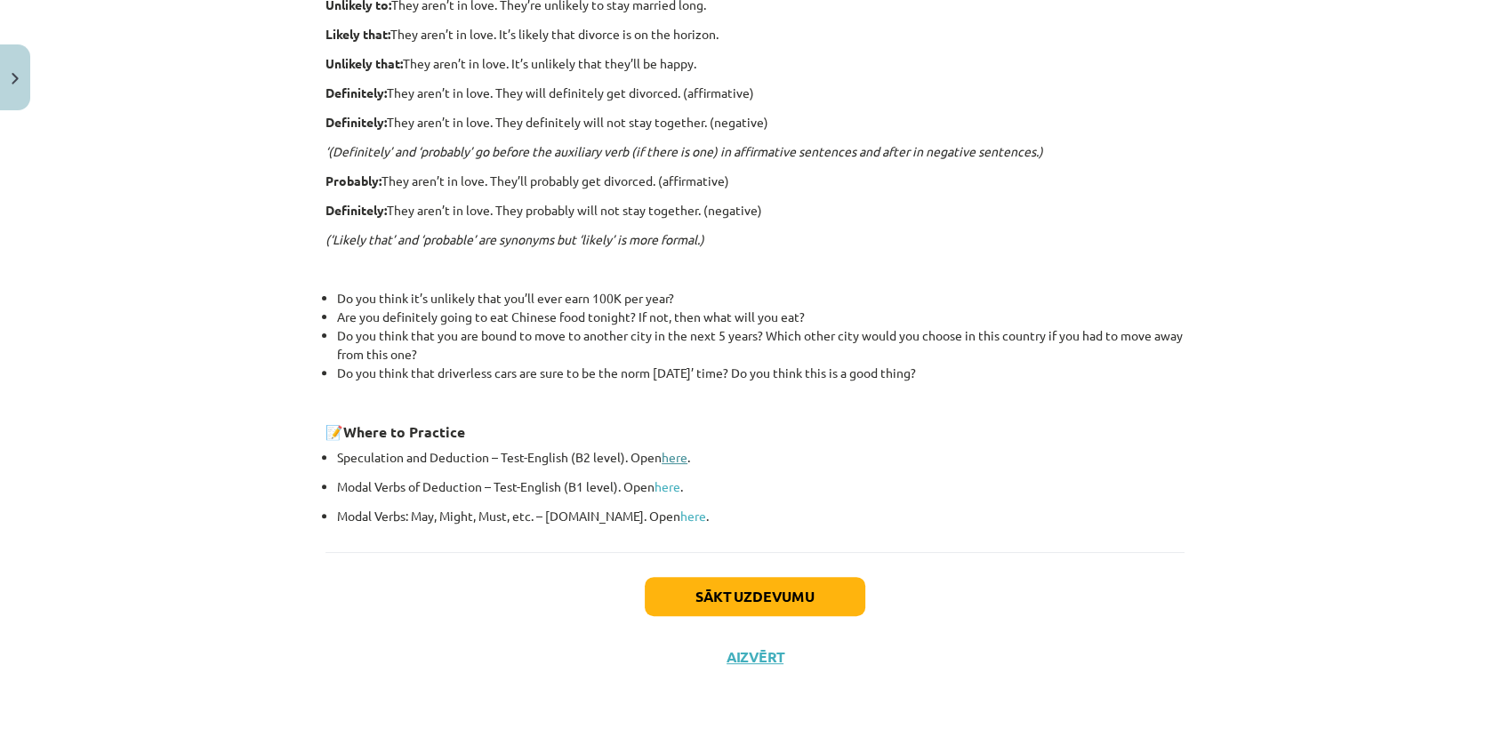
click at [668, 453] on link "here" at bounding box center [675, 457] width 26 height 16
click at [657, 484] on link "here" at bounding box center [668, 486] width 26 height 16
click at [669, 452] on link "here" at bounding box center [675, 457] width 26 height 16
click at [680, 516] on link "here" at bounding box center [693, 516] width 26 height 16
click at [813, 599] on button "Sākt uzdevumu" at bounding box center [755, 596] width 221 height 39
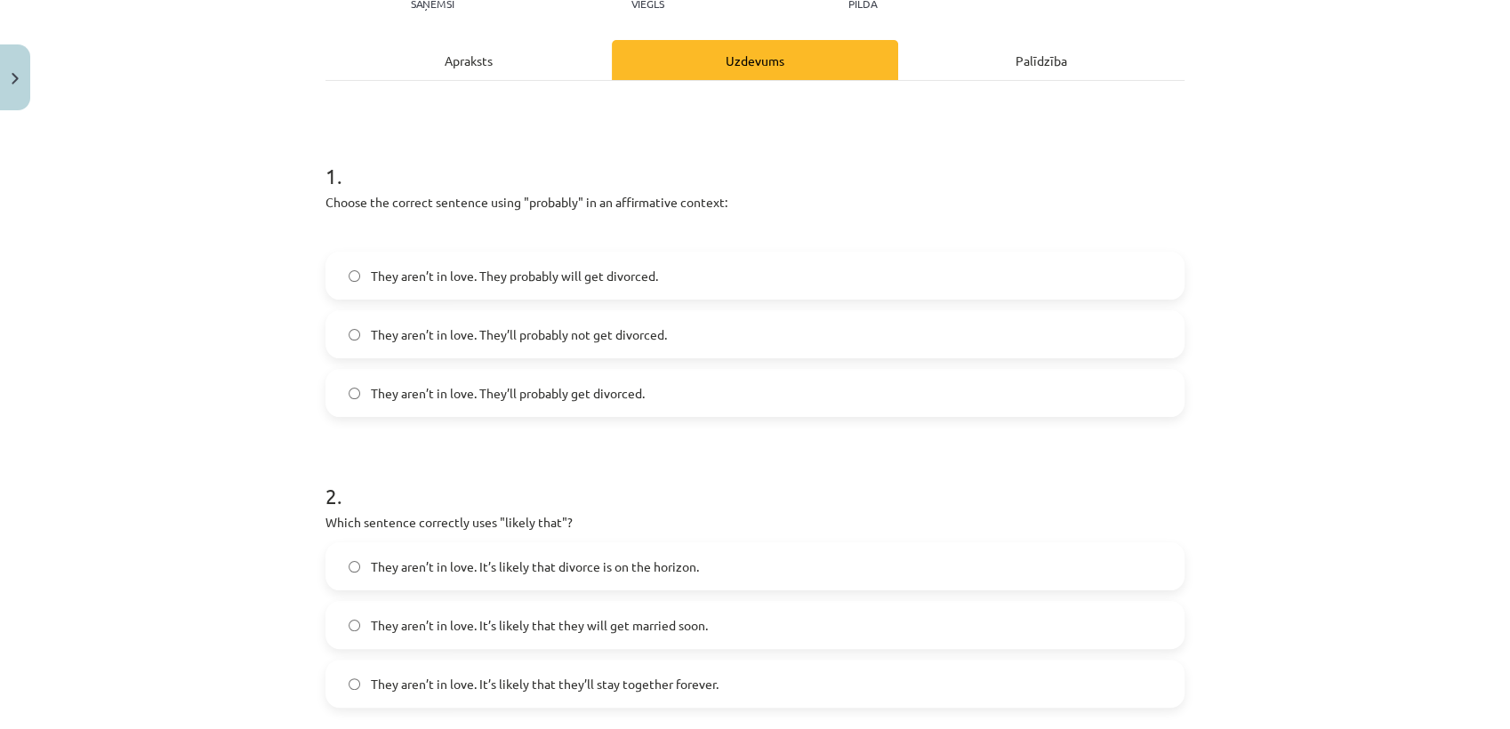
scroll to position [242, 0]
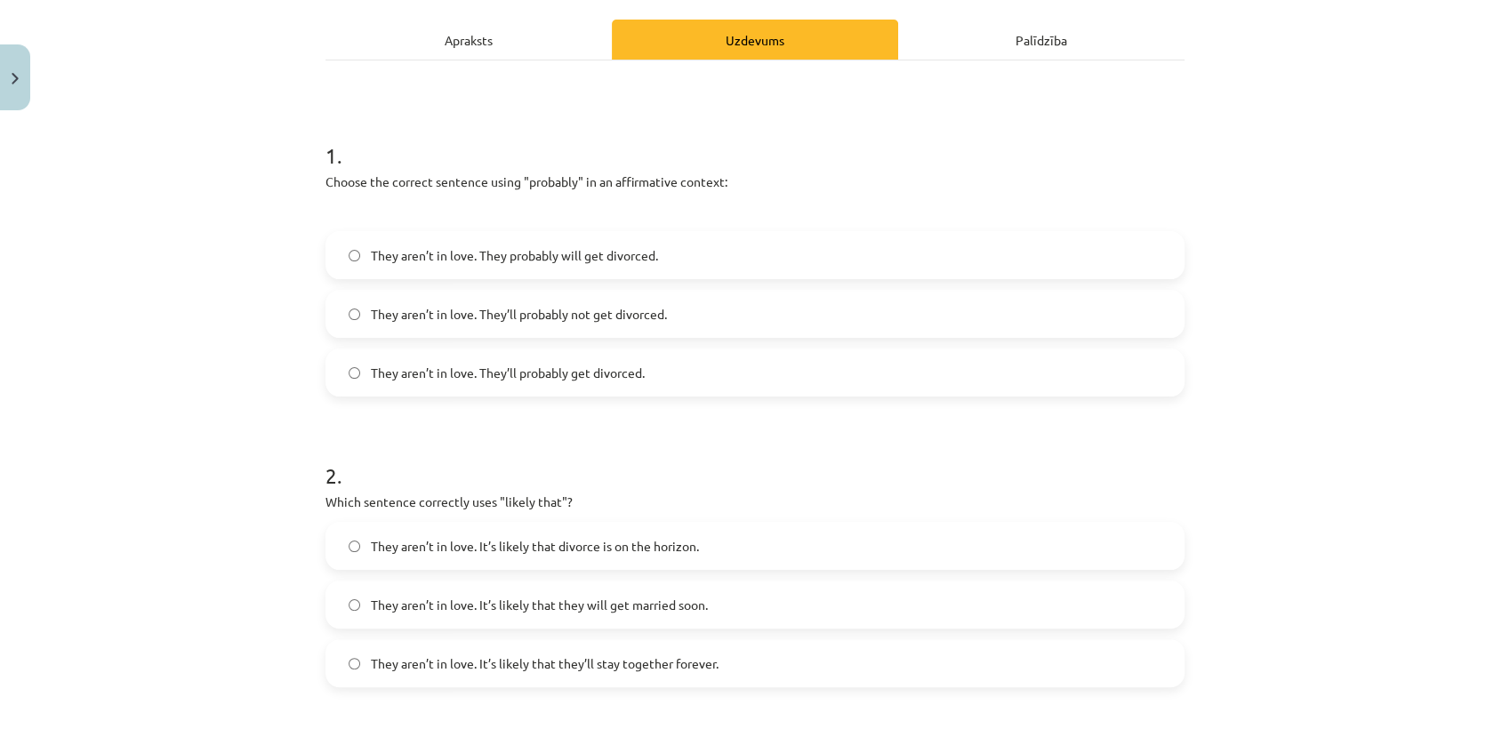
click at [570, 381] on span "They aren’t in love. They’ll probably get divorced." at bounding box center [508, 373] width 274 height 19
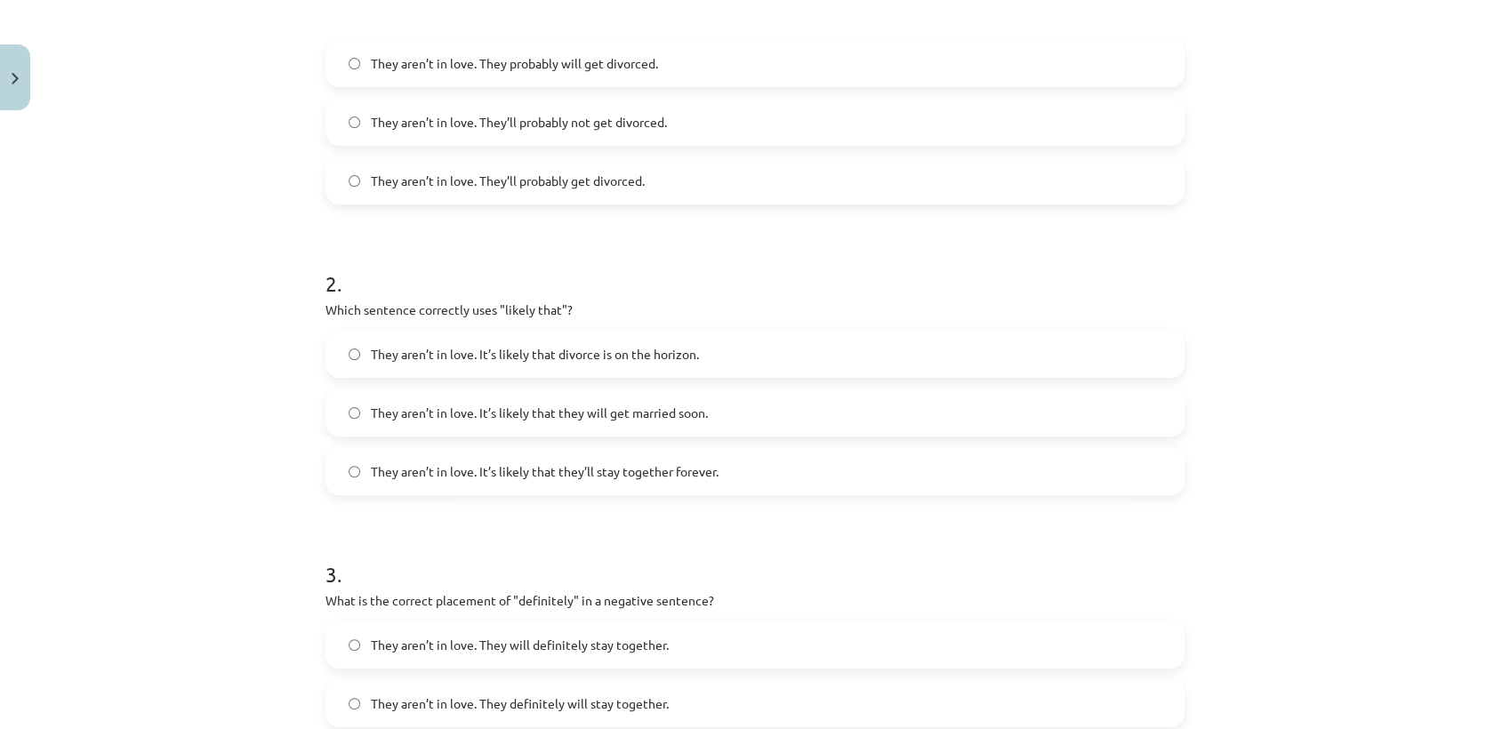
scroll to position [439, 0]
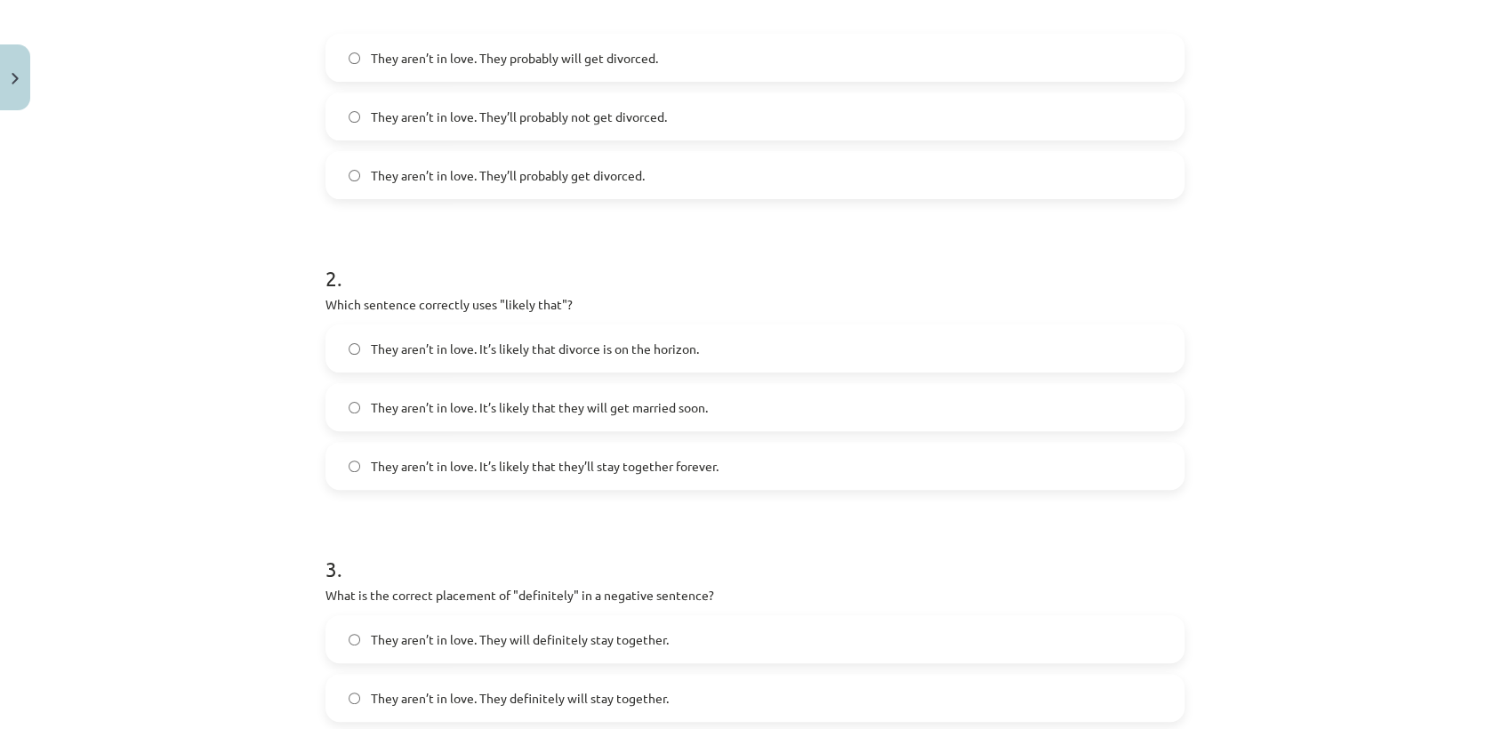
click at [547, 341] on span "They aren’t in love. It’s likely that divorce is on the horizon." at bounding box center [535, 349] width 328 height 19
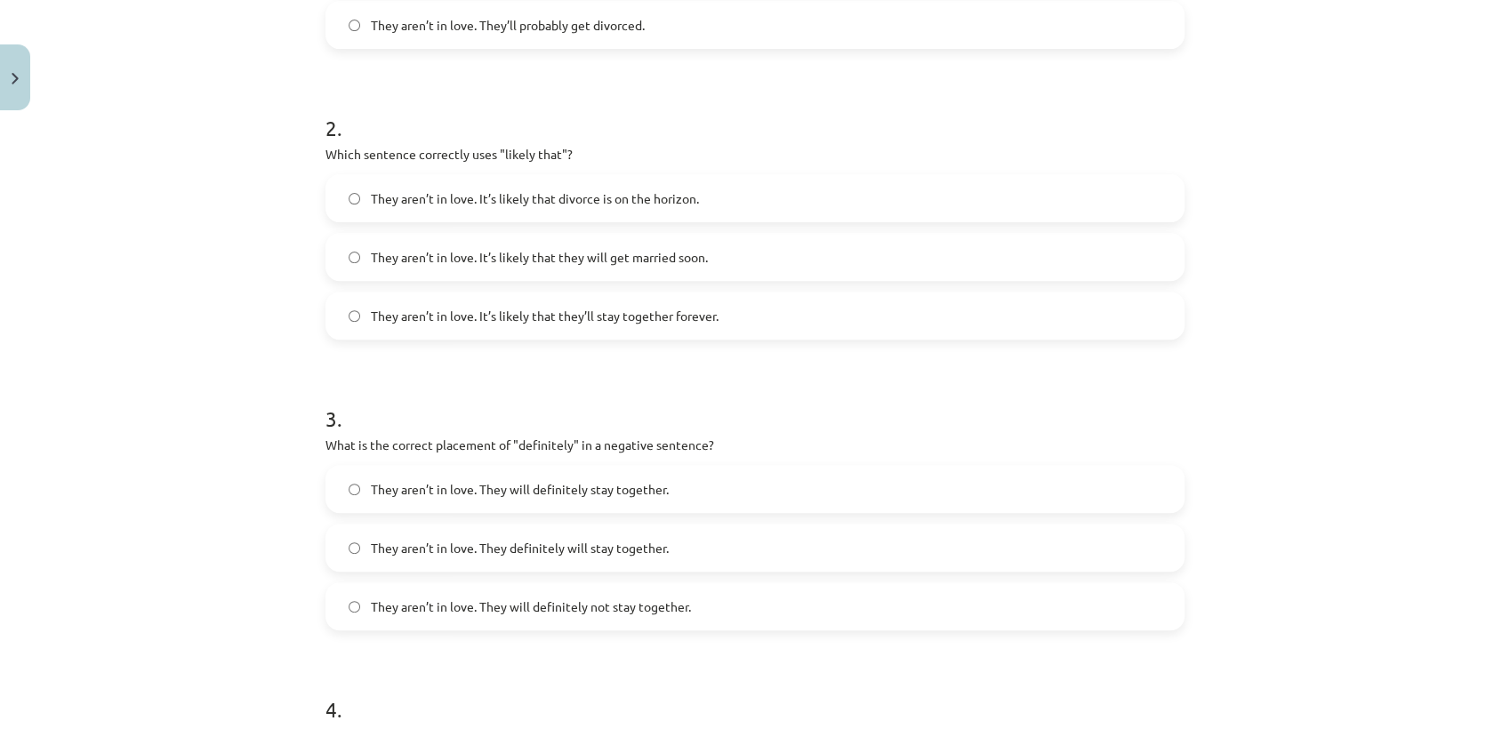
scroll to position [834, 0]
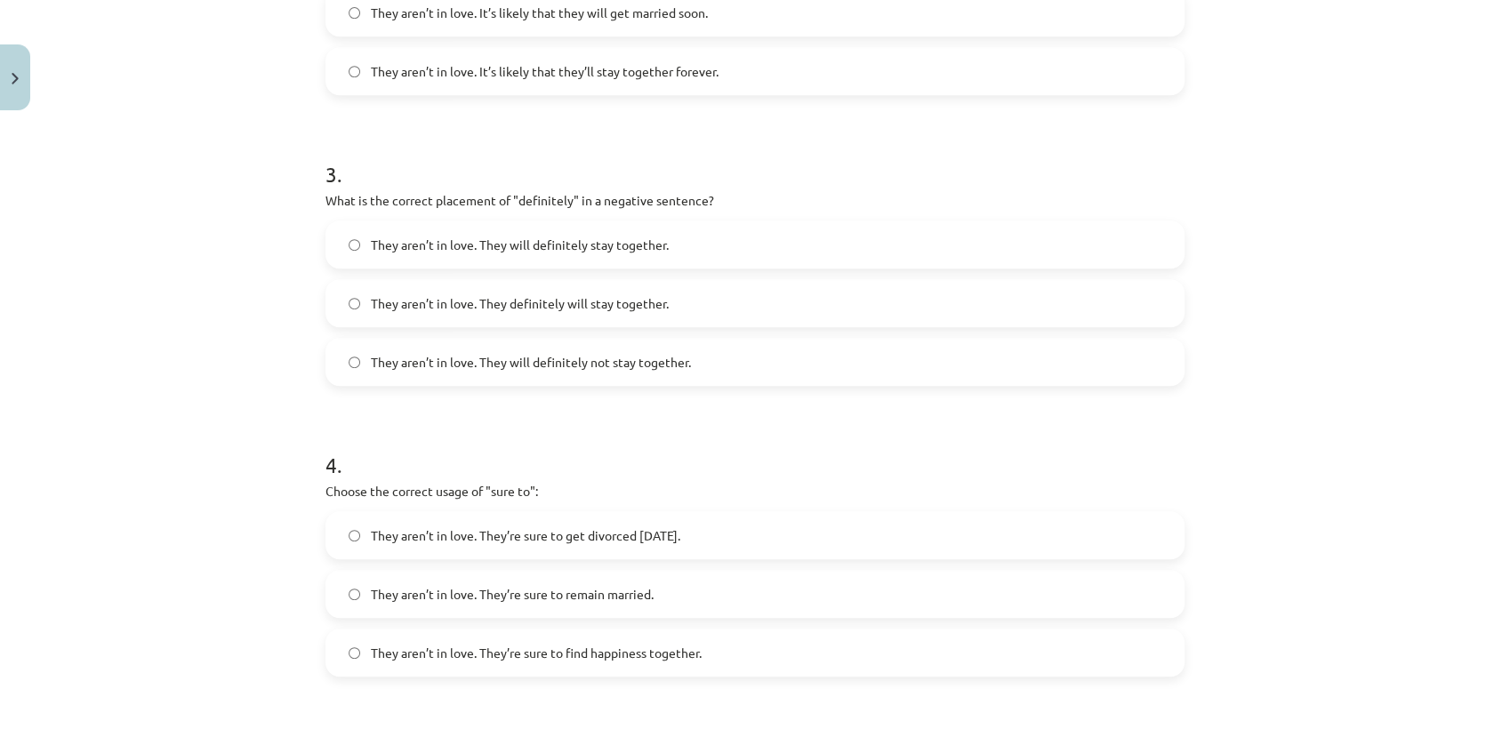
click at [528, 309] on span "They aren’t in love. They definitely will stay together." at bounding box center [520, 303] width 298 height 19
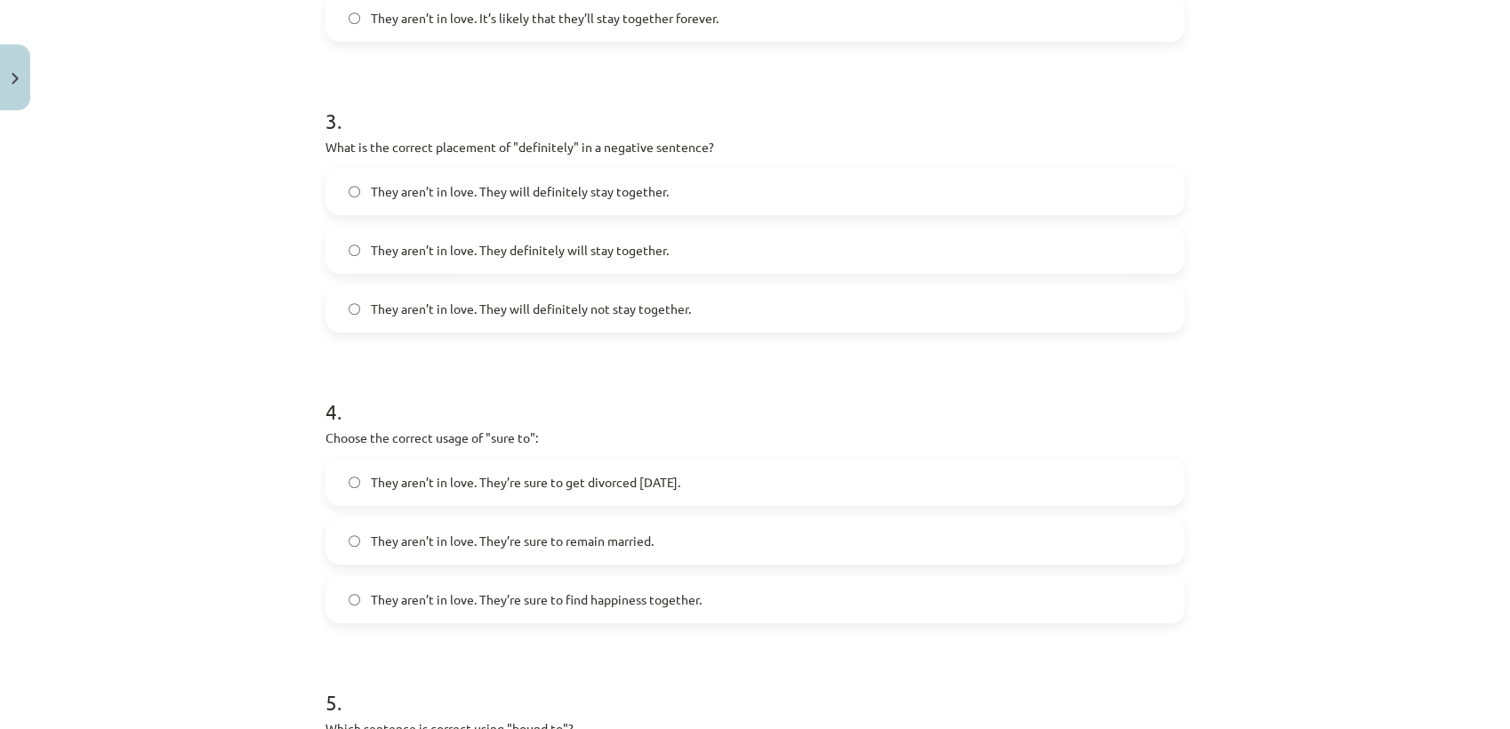
scroll to position [933, 0]
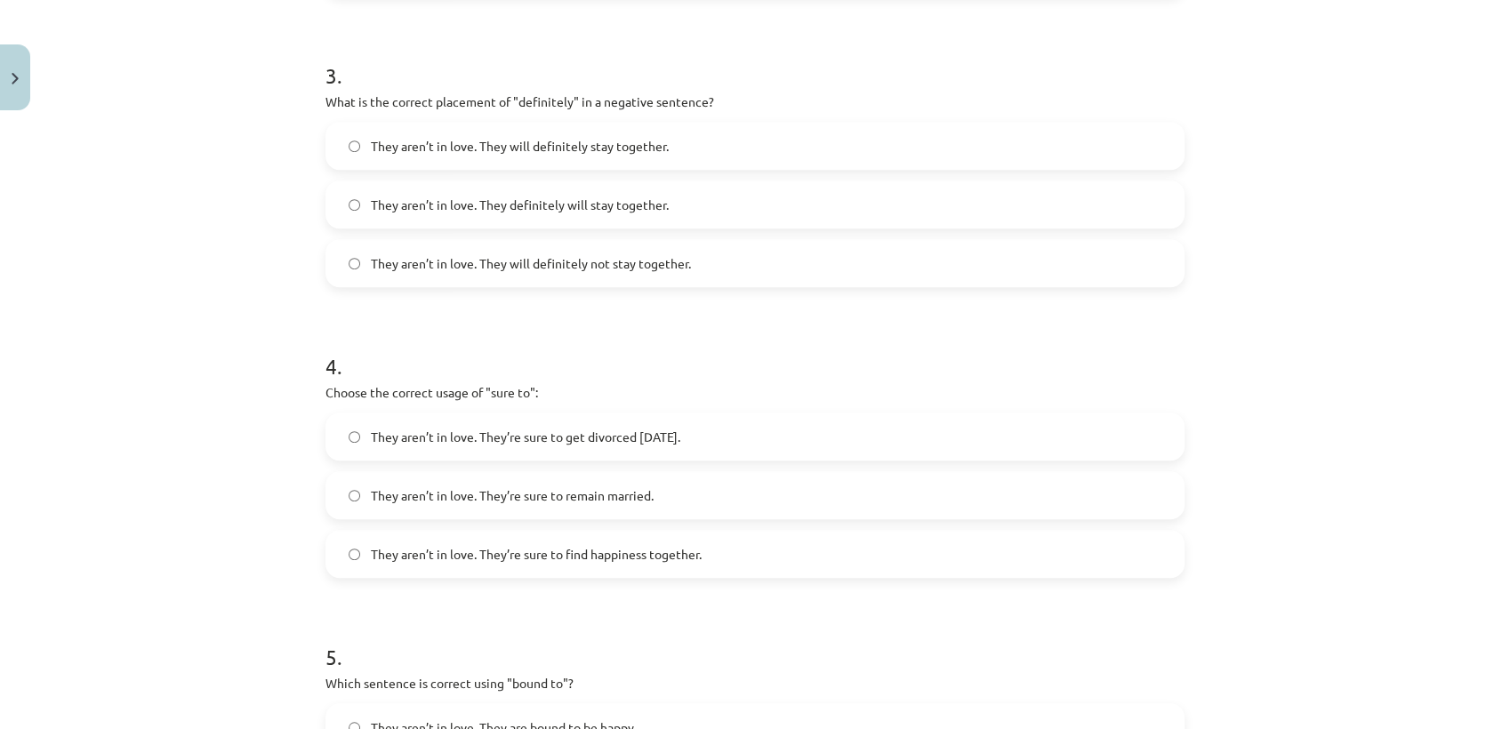
click at [559, 273] on label "They aren’t in love. They will definitely not stay together." at bounding box center [755, 263] width 856 height 44
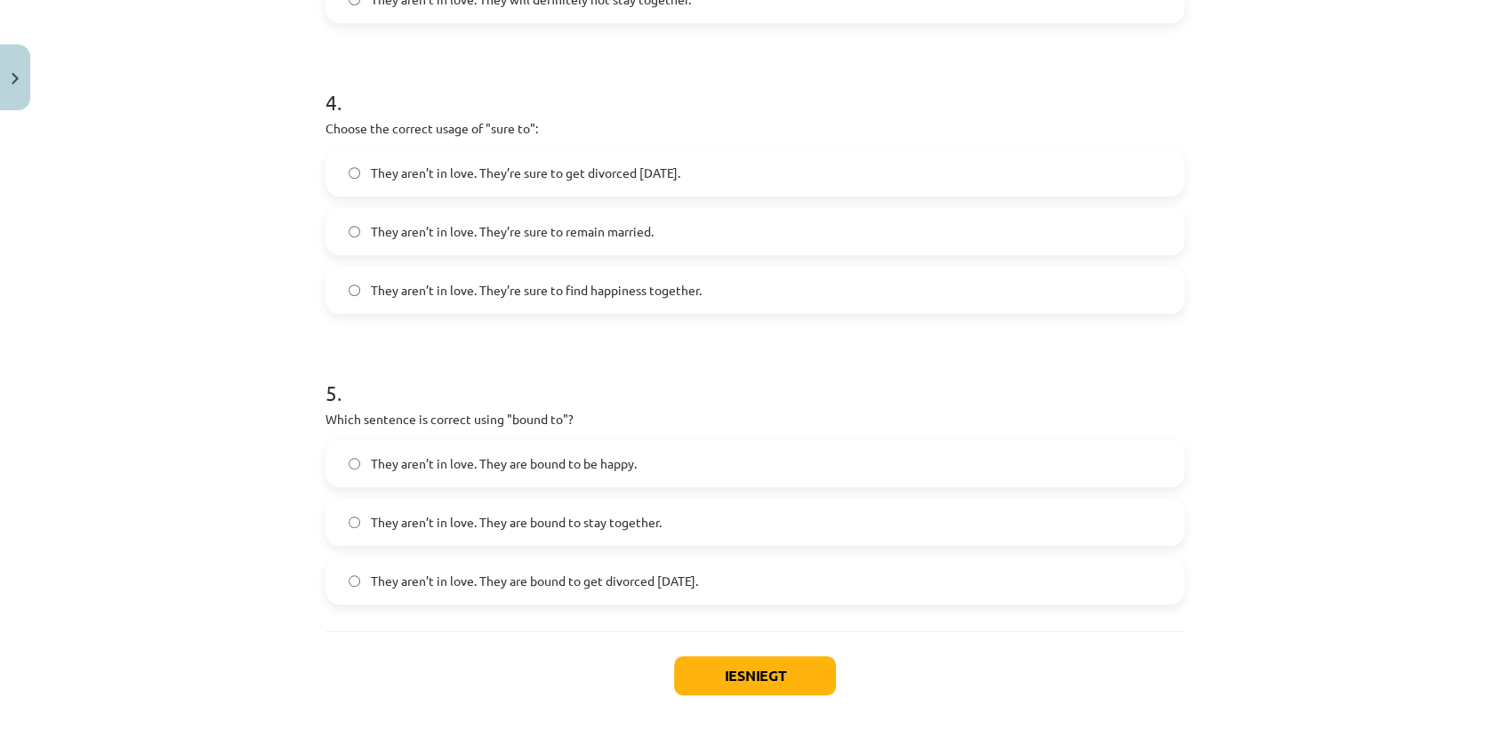
scroll to position [1230, 0]
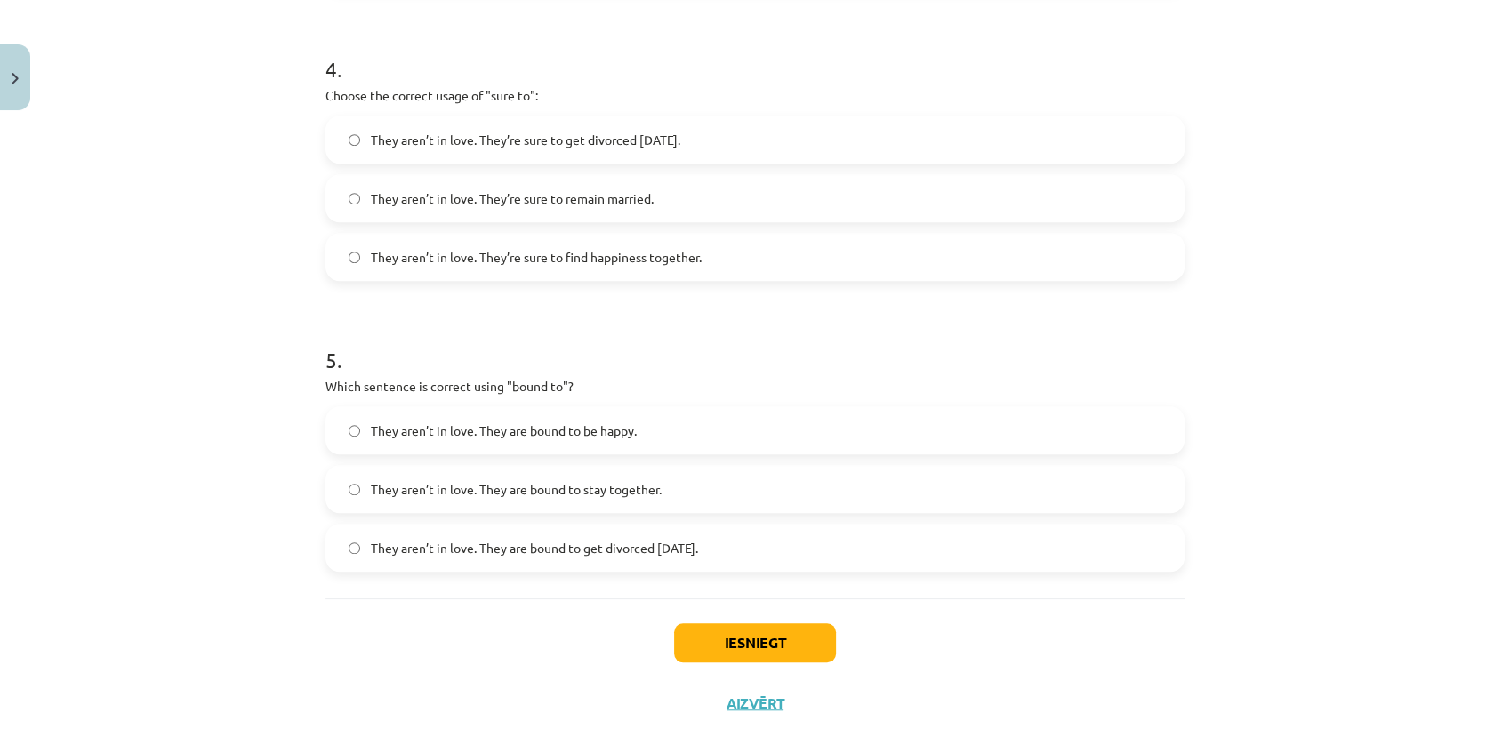
click at [535, 150] on label "They aren’t in love. They’re sure to get divorced [DATE]." at bounding box center [755, 139] width 856 height 44
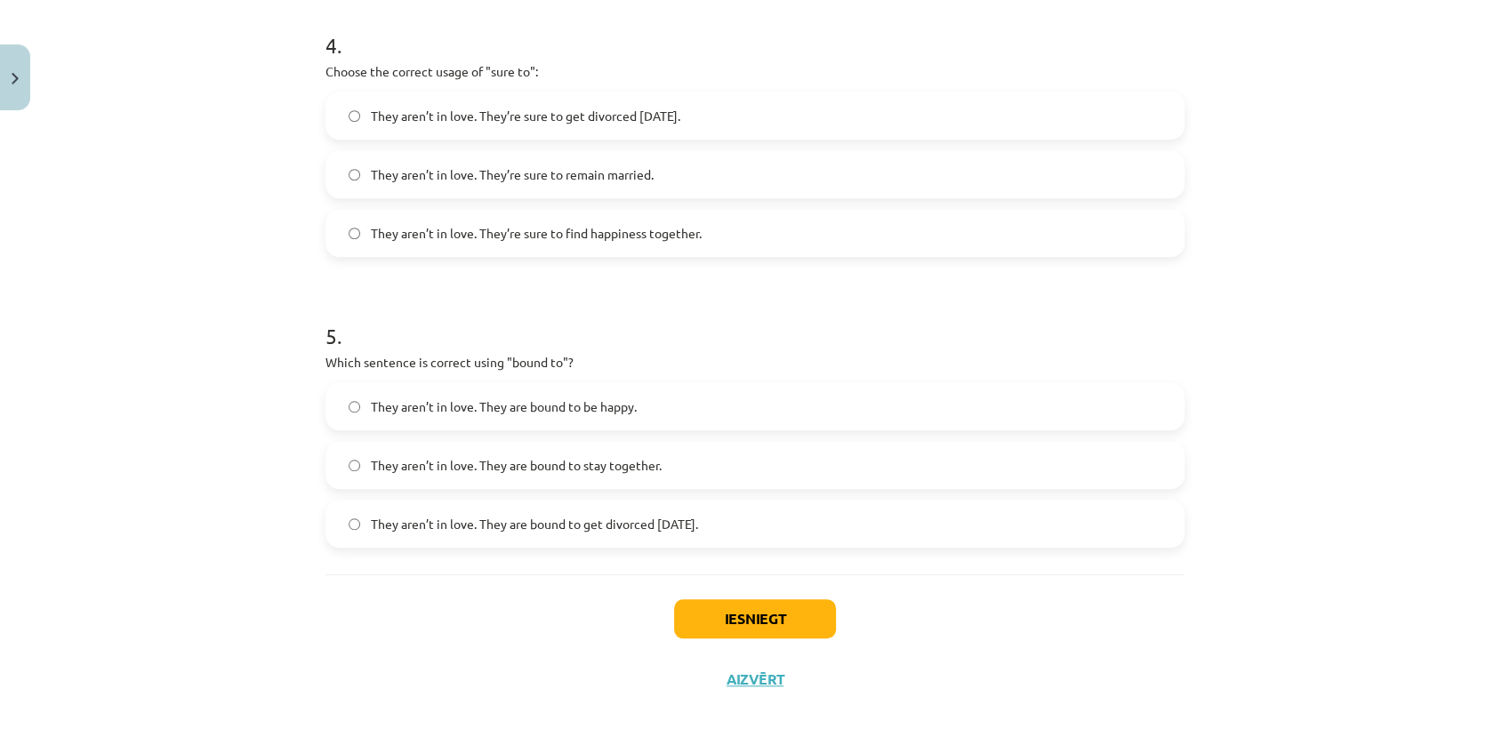
scroll to position [1278, 0]
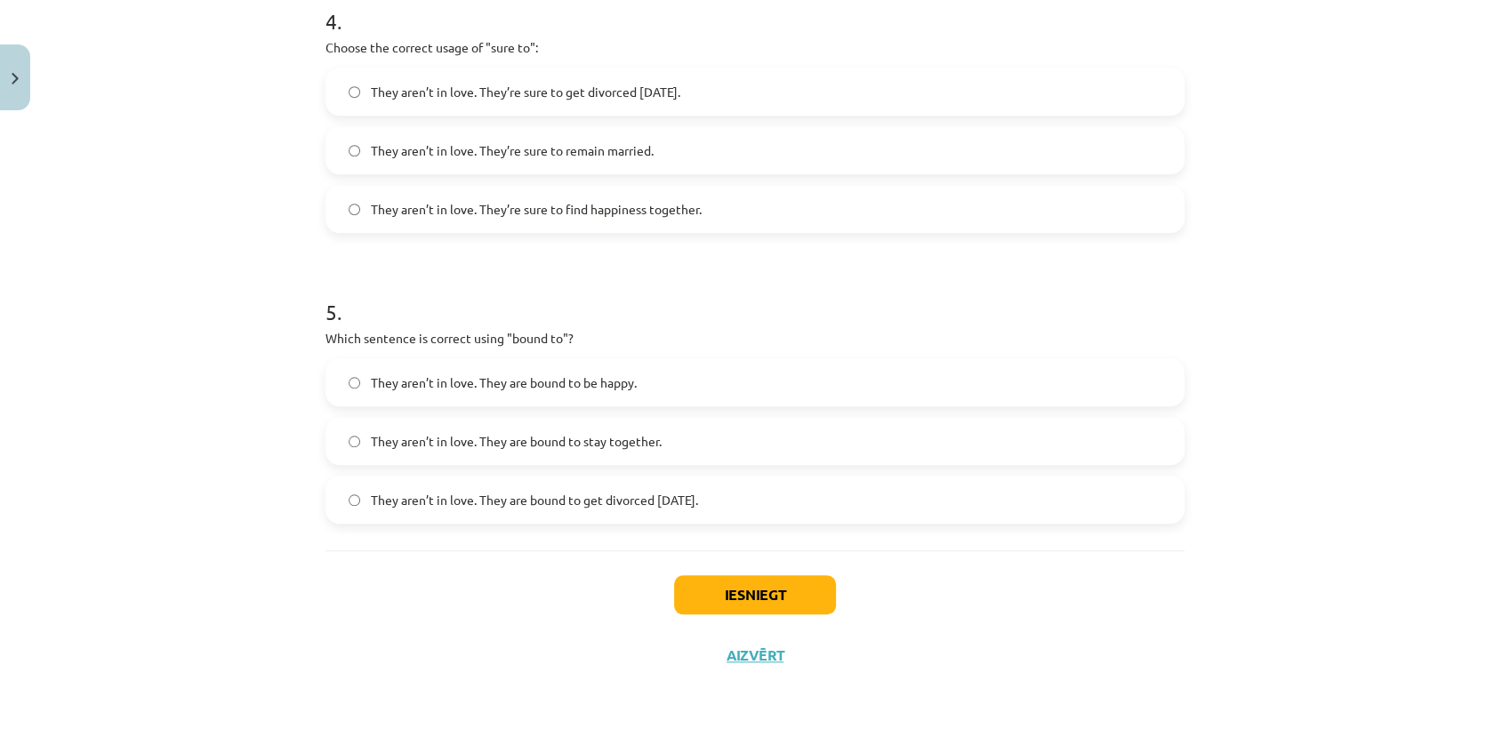
click at [605, 508] on span "They aren’t in love. They are bound to get divorced [DATE]." at bounding box center [534, 500] width 327 height 19
click at [719, 595] on button "Iesniegt" at bounding box center [755, 594] width 162 height 39
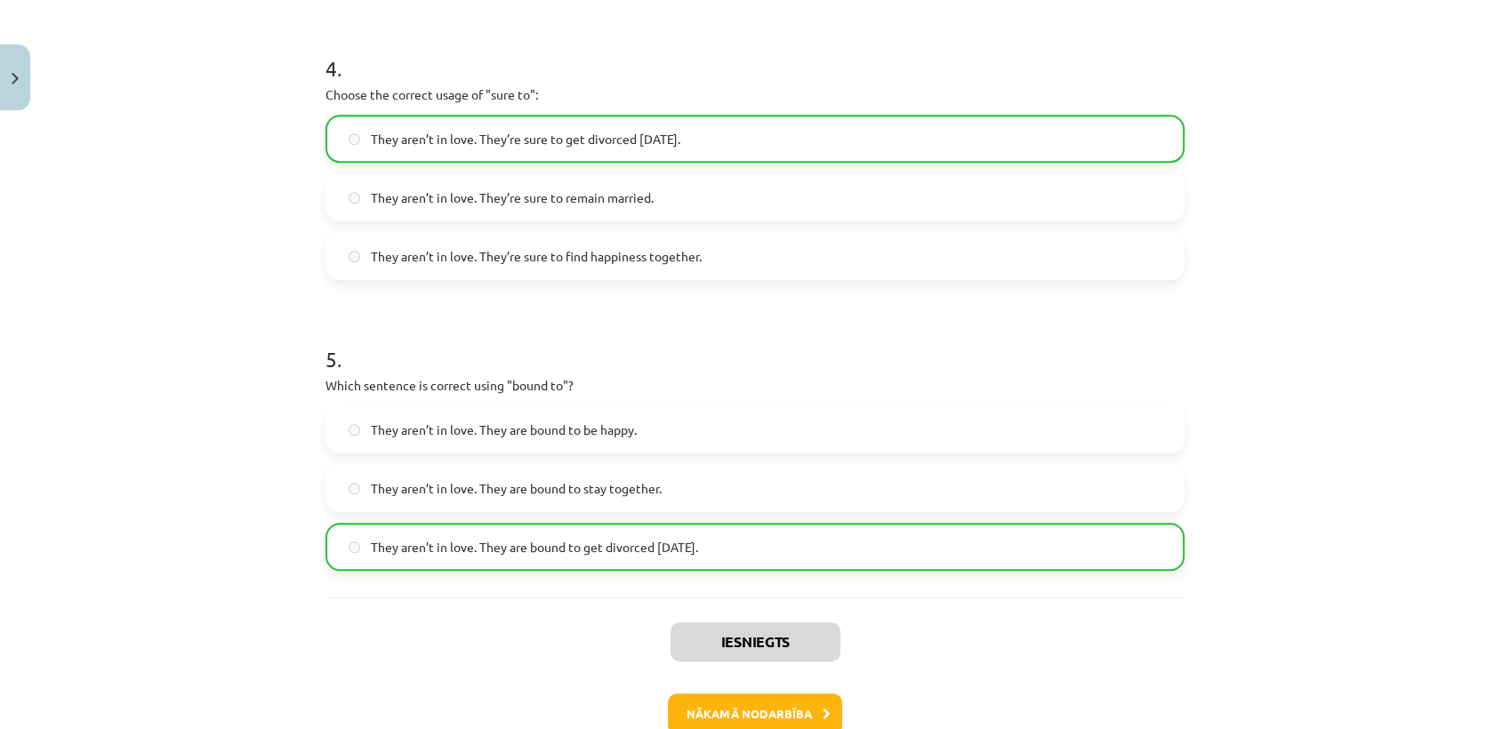
scroll to position [1334, 0]
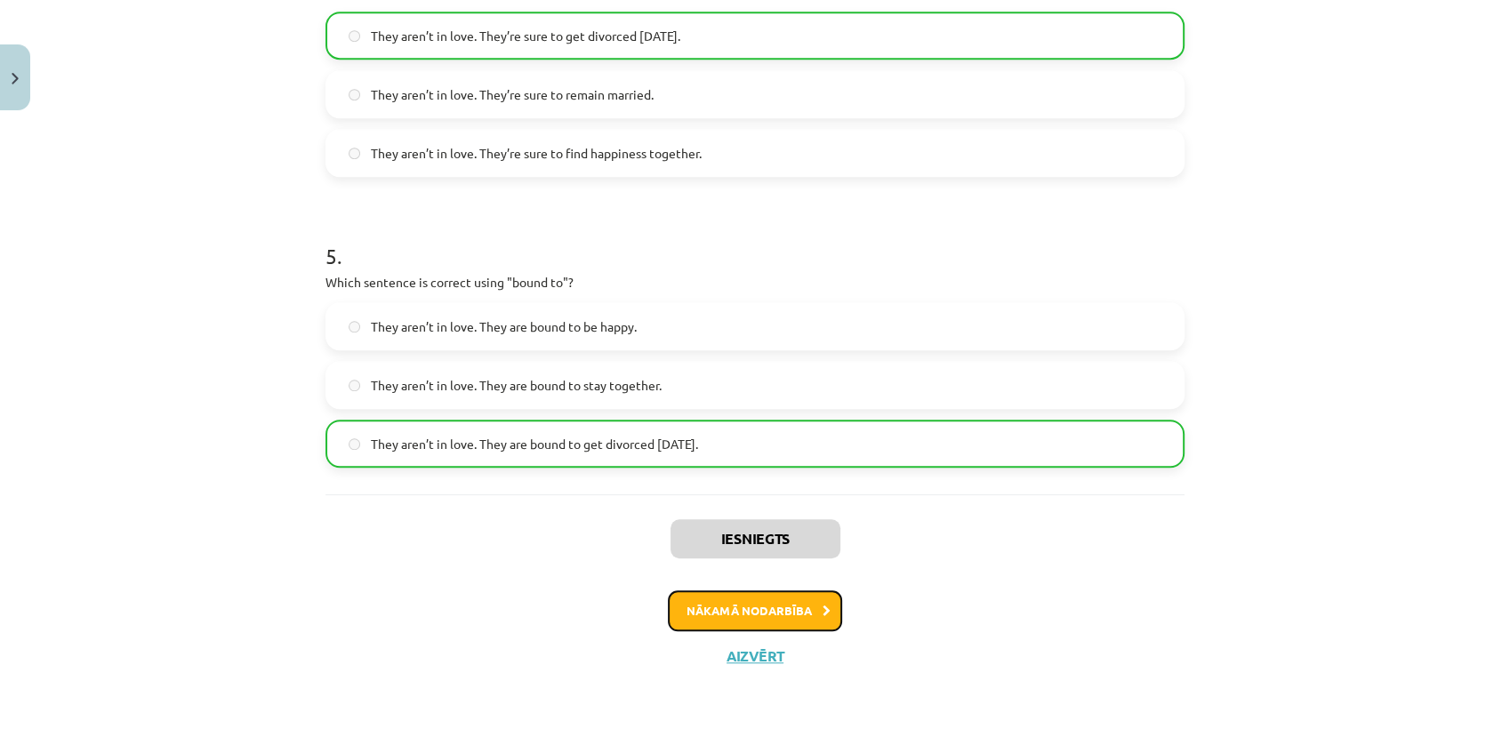
click at [787, 611] on button "Nākamā nodarbība" at bounding box center [755, 611] width 174 height 41
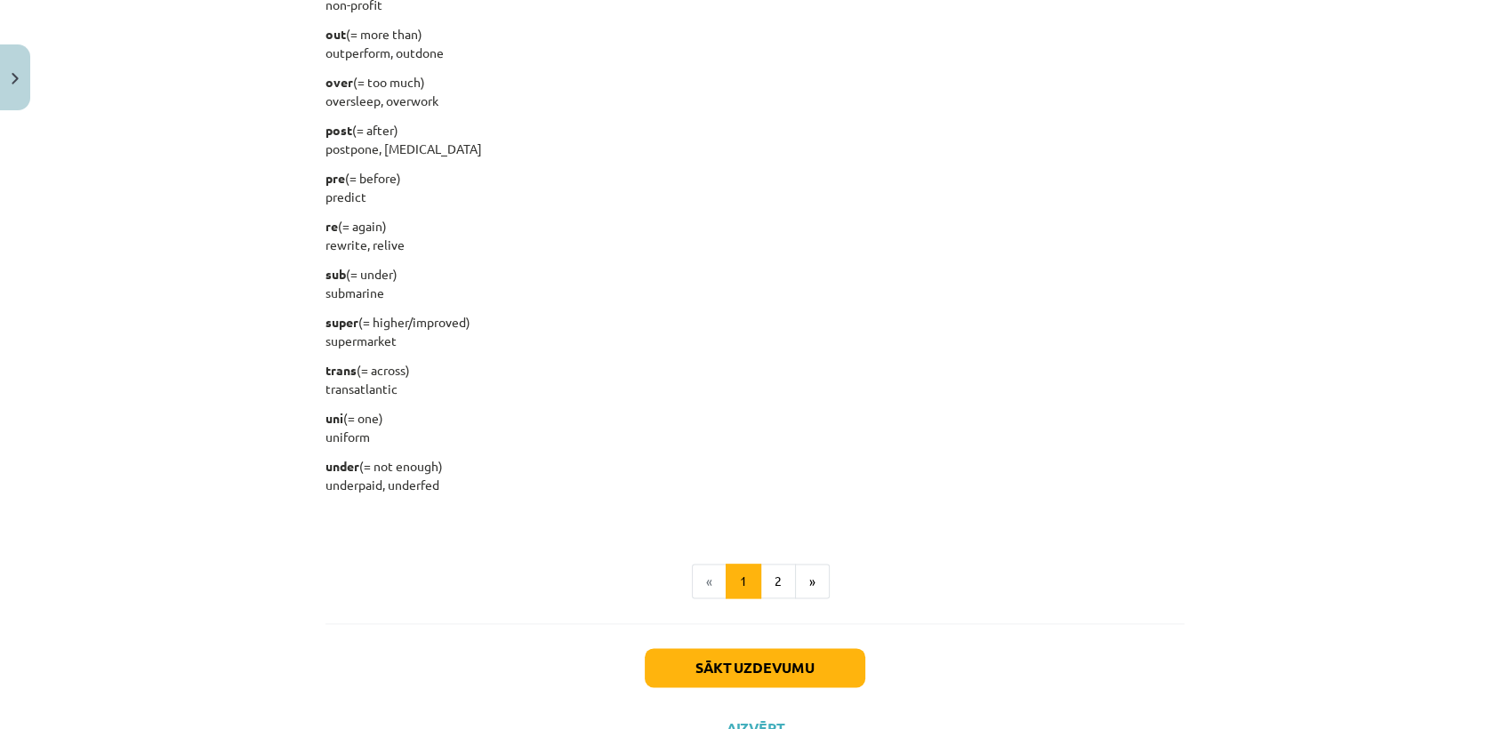
scroll to position [2172, 0]
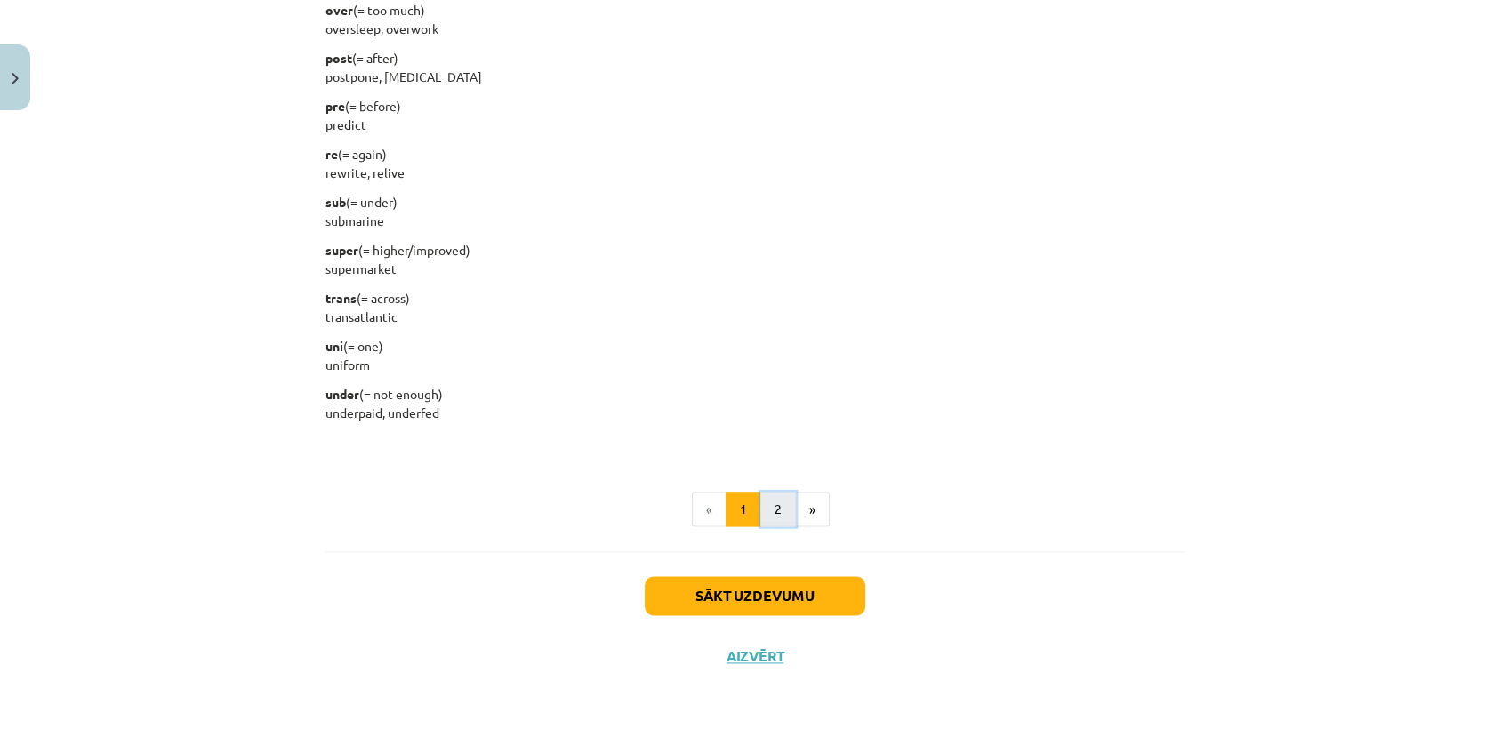
click at [780, 512] on button "2" at bounding box center [778, 510] width 36 height 36
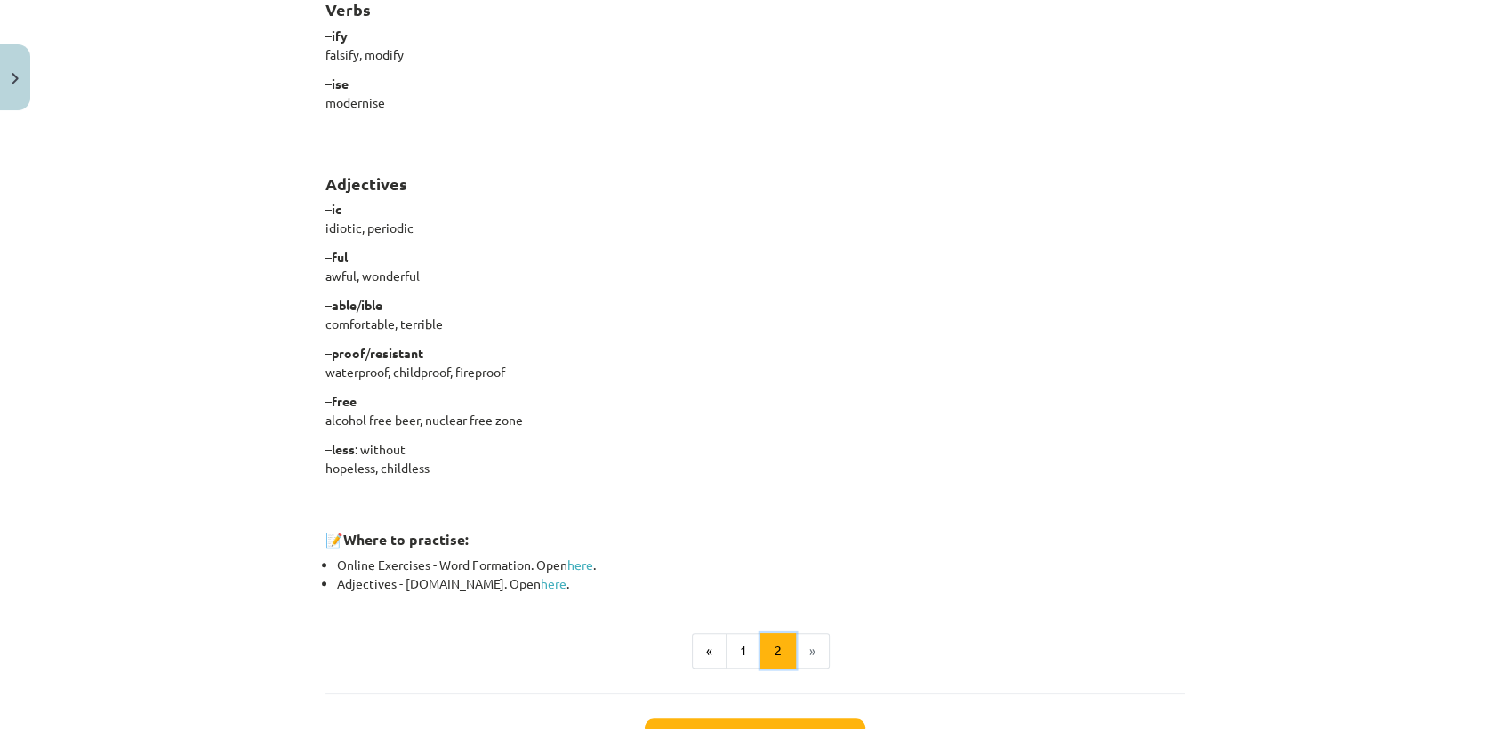
scroll to position [1446, 0]
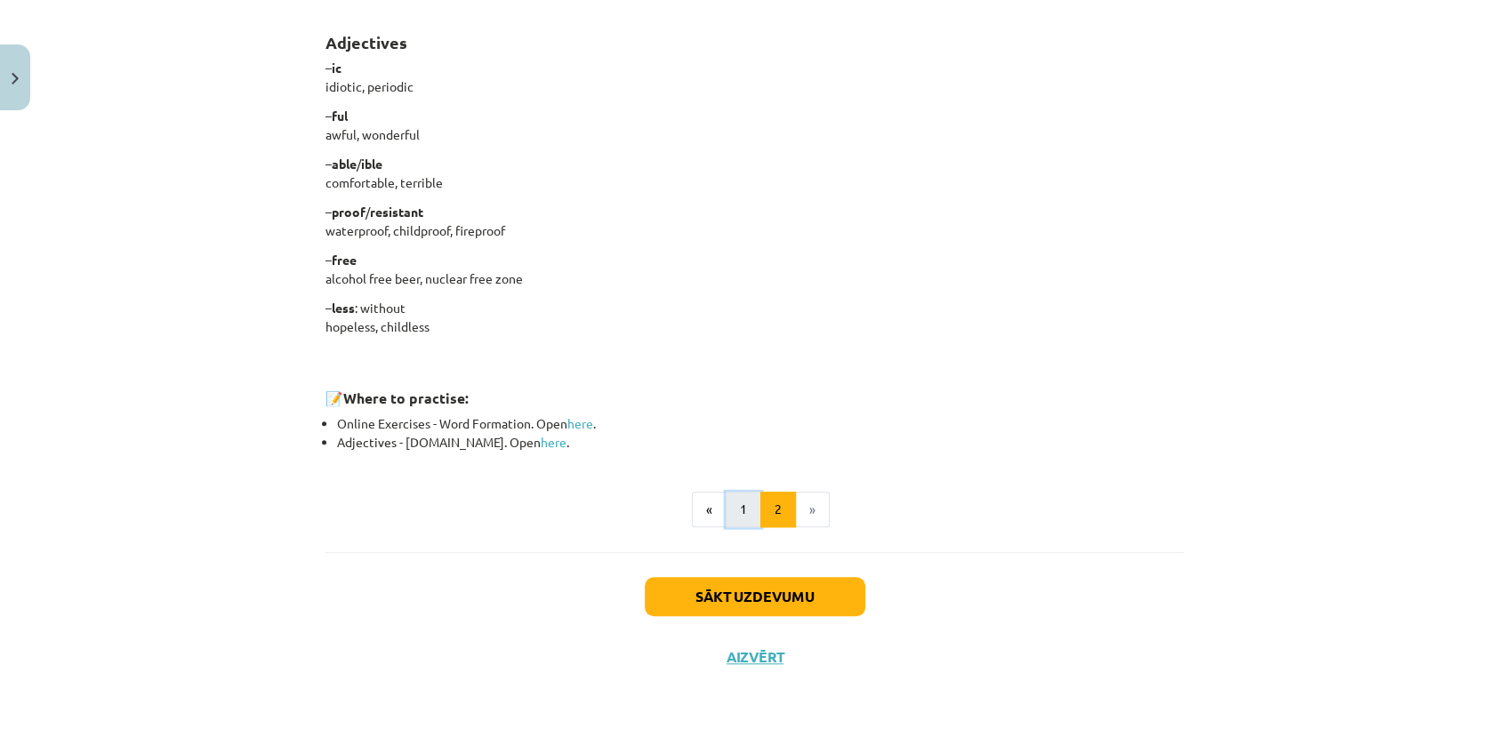
click at [726, 505] on button "1" at bounding box center [744, 510] width 36 height 36
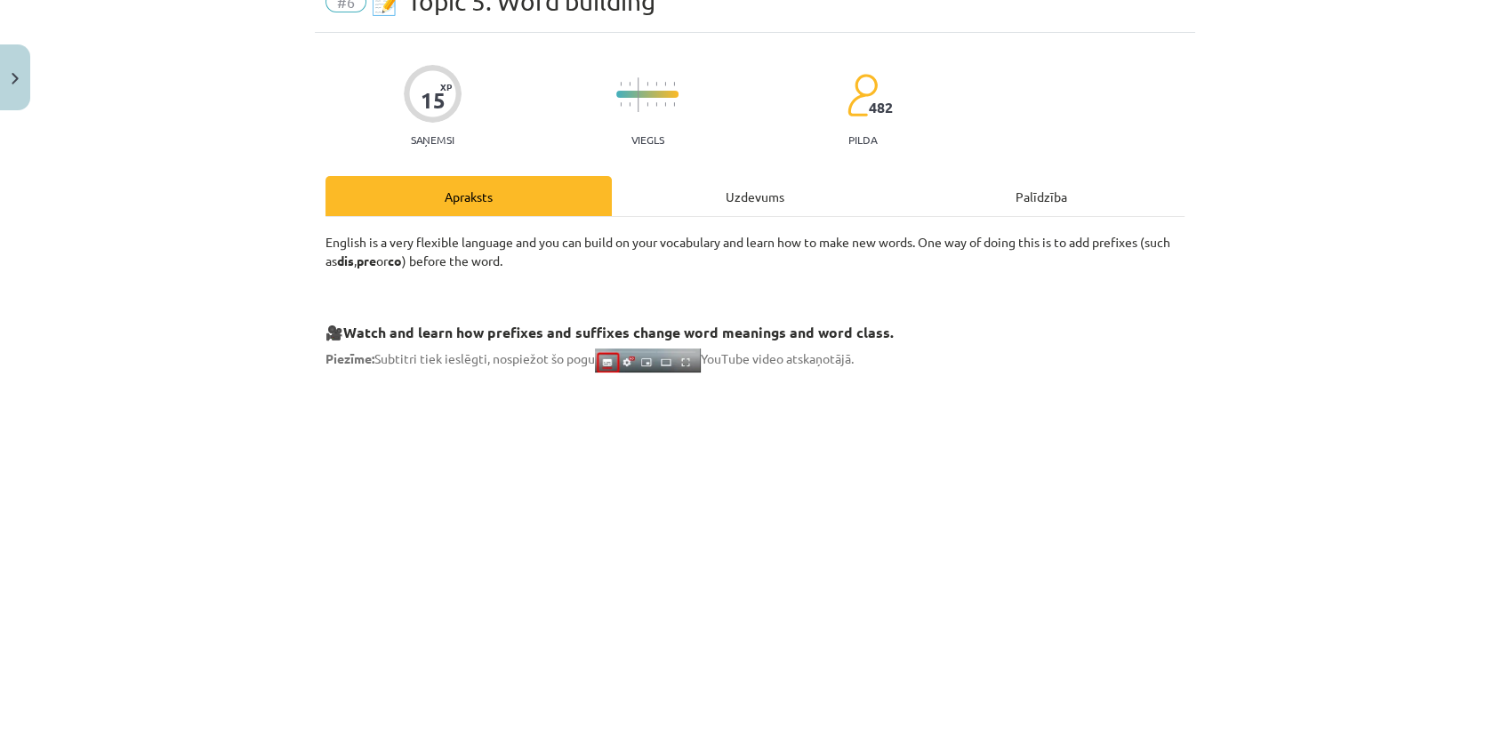
scroll to position [0, 0]
